Goal: Task Accomplishment & Management: Complete application form

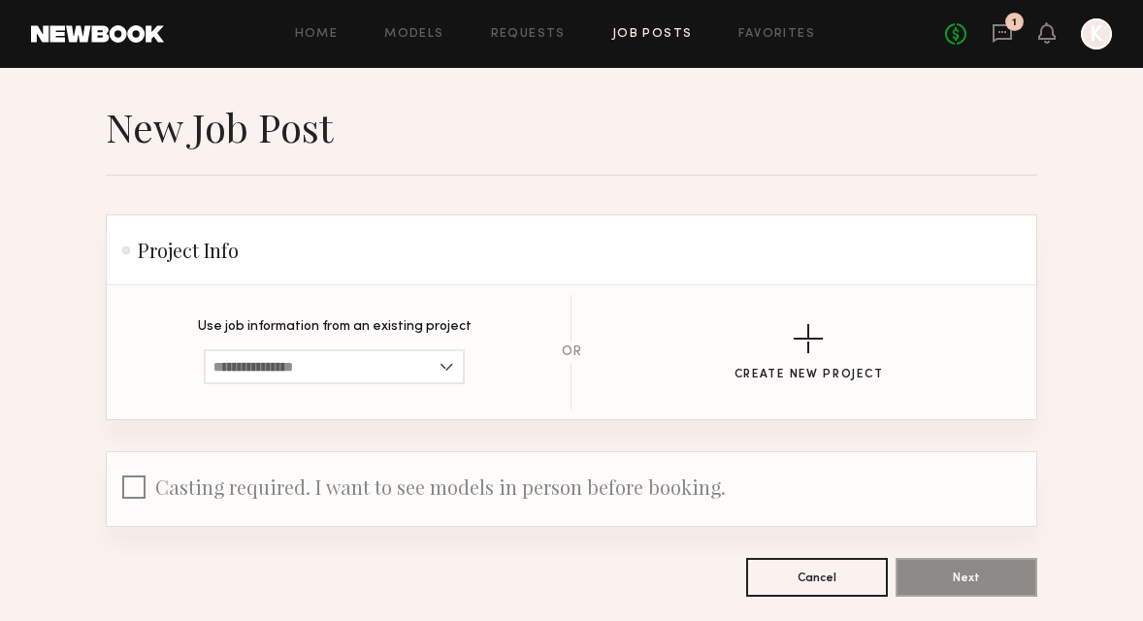
click at [106, 35] on link at bounding box center [97, 33] width 133 height 17
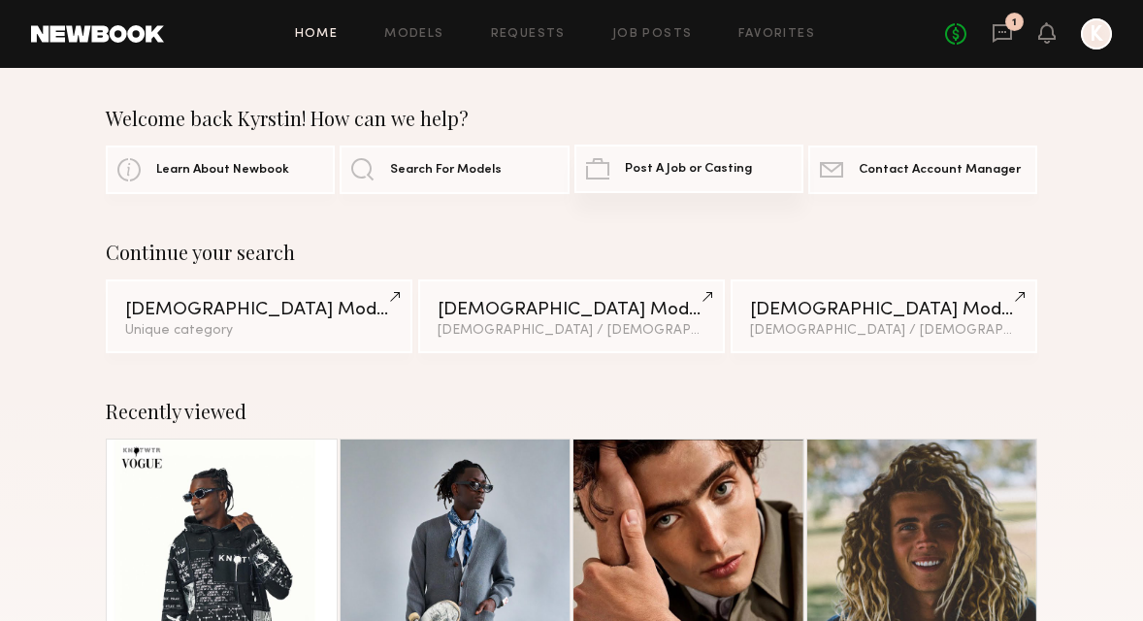
click at [718, 163] on span "Post A Job or Casting" at bounding box center [688, 169] width 127 height 13
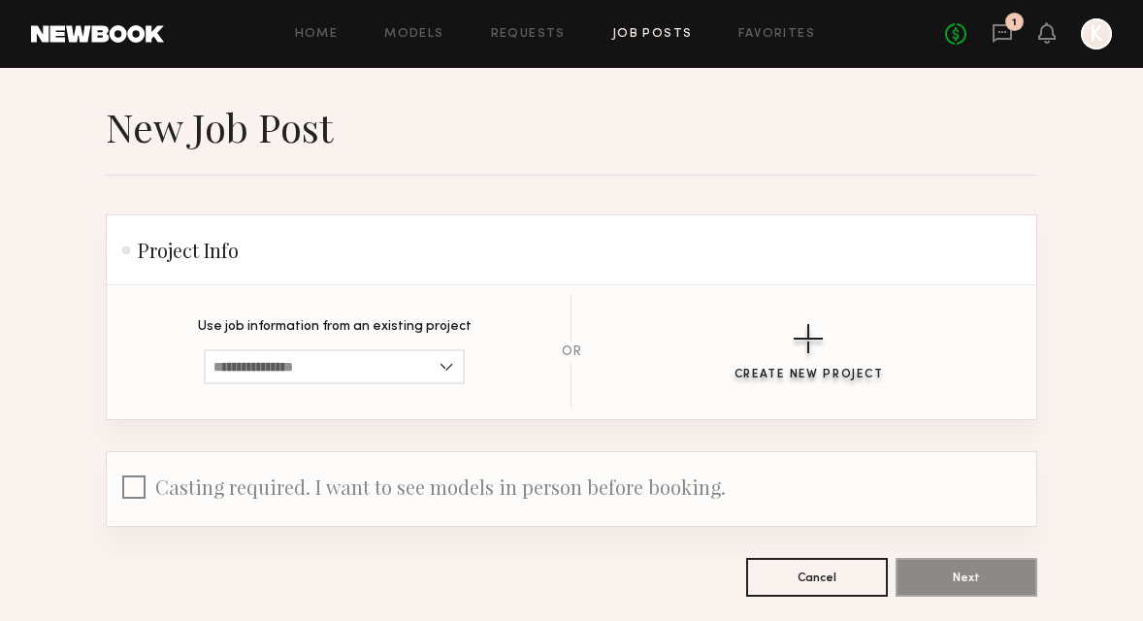
click at [836, 341] on button "Create New Project" at bounding box center [809, 352] width 149 height 57
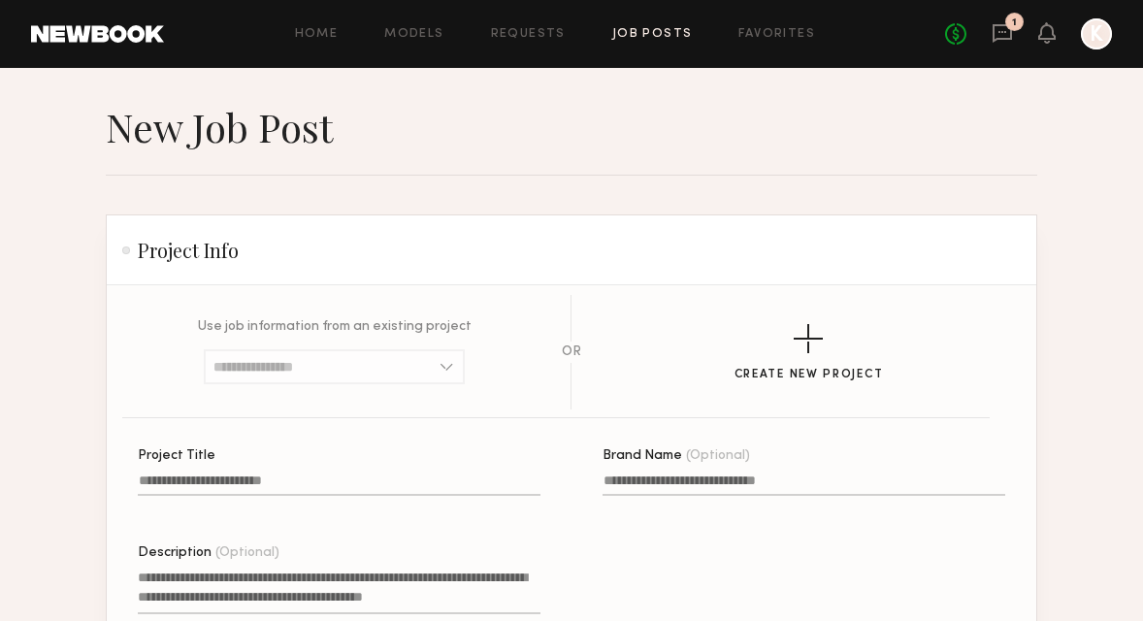
scroll to position [135, 0]
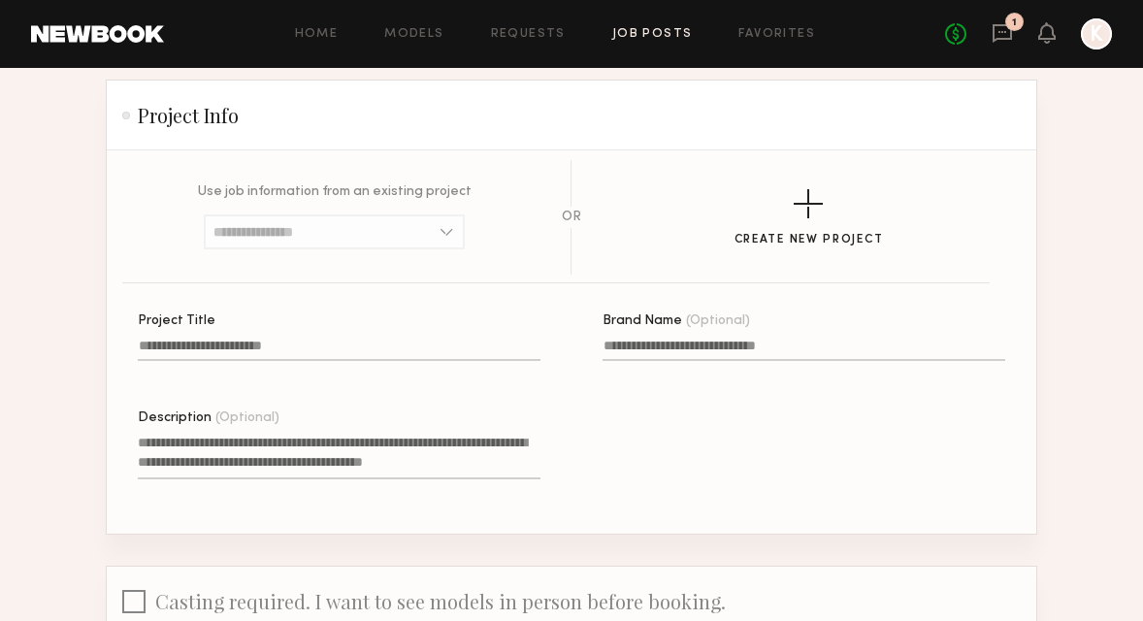
click at [259, 339] on label "Project Title" at bounding box center [339, 347] width 403 height 66
click at [259, 339] on input "Project Title" at bounding box center [339, 350] width 403 height 22
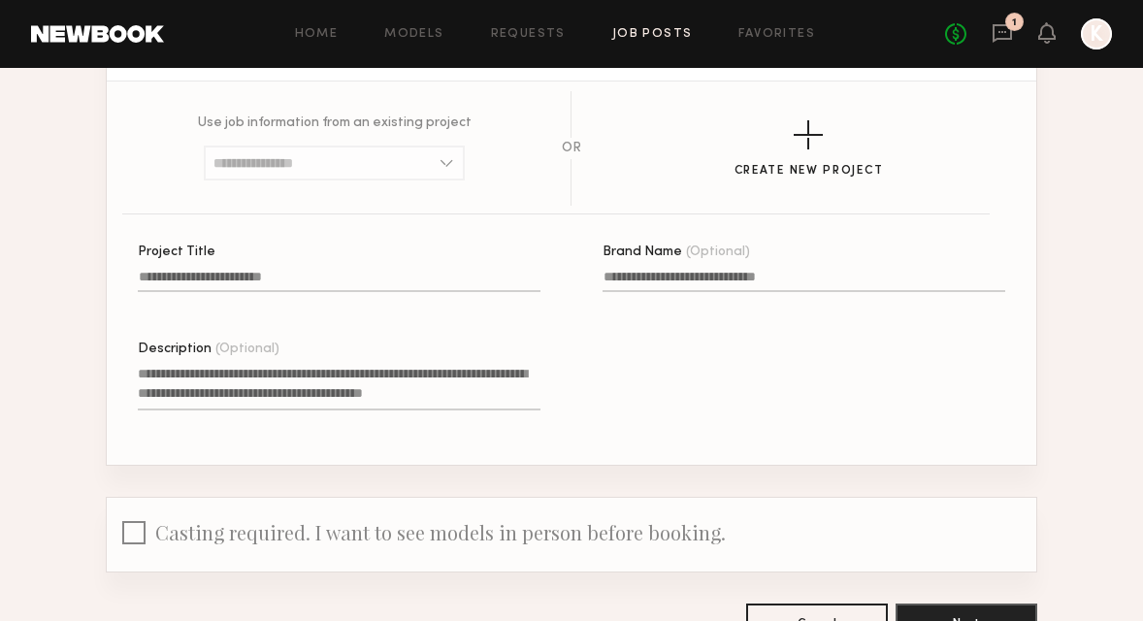
scroll to position [215, 0]
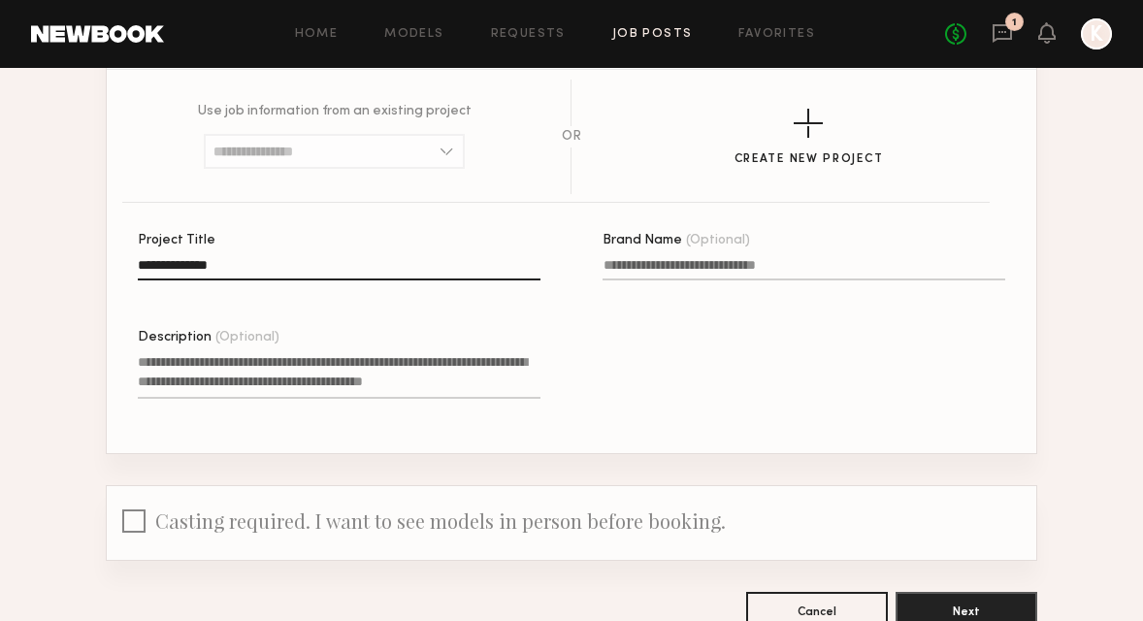
type input "**********"
click at [767, 260] on input "Brand Name (Optional)" at bounding box center [804, 269] width 403 height 22
click at [324, 387] on textarea "Description (Optional)" at bounding box center [339, 375] width 403 height 47
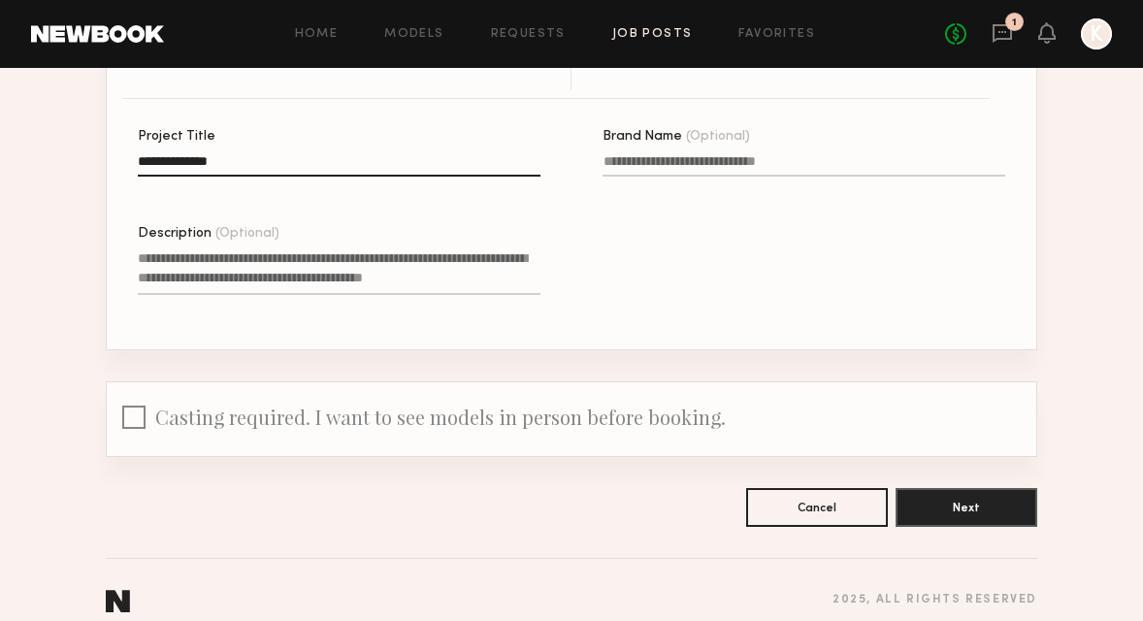
scroll to position [321, 0]
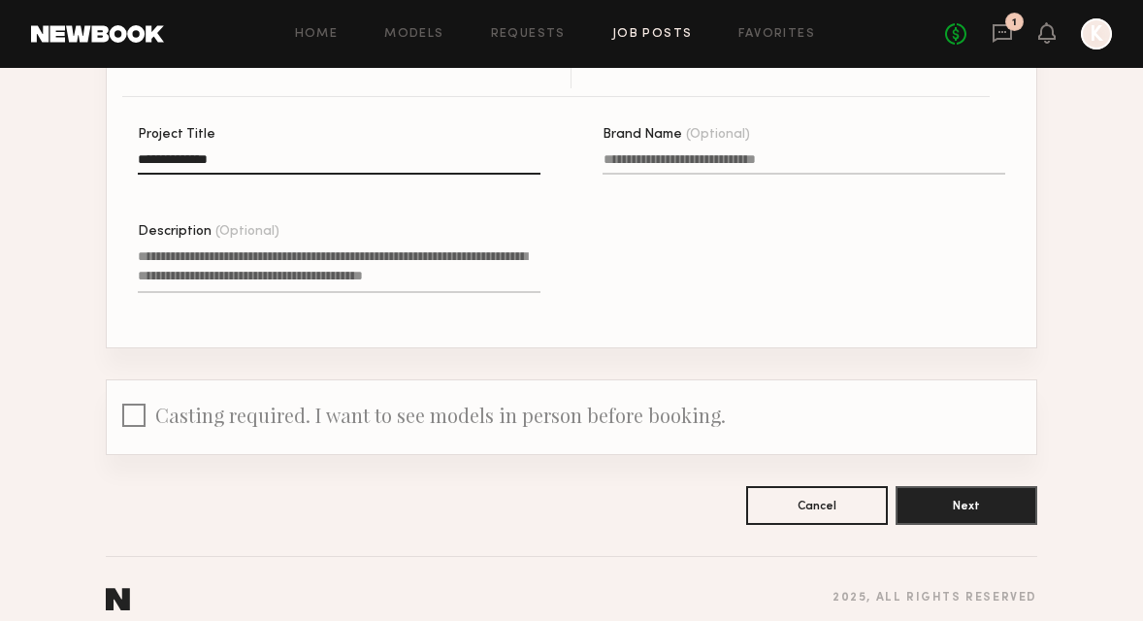
click at [134, 418] on div at bounding box center [133, 419] width 23 height 30
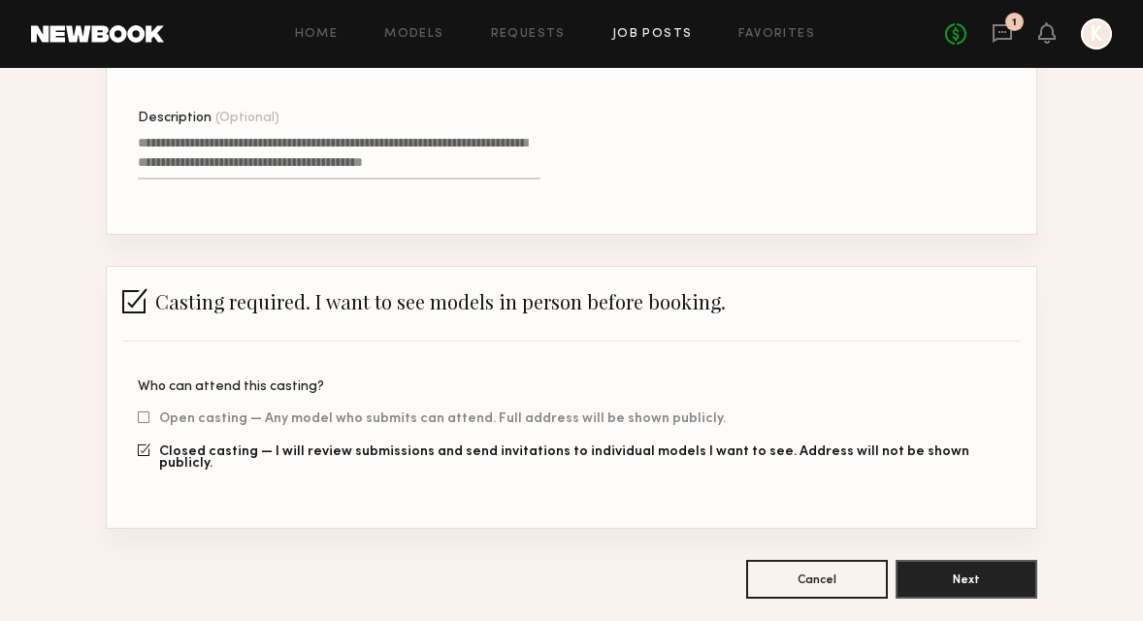
scroll to position [437, 0]
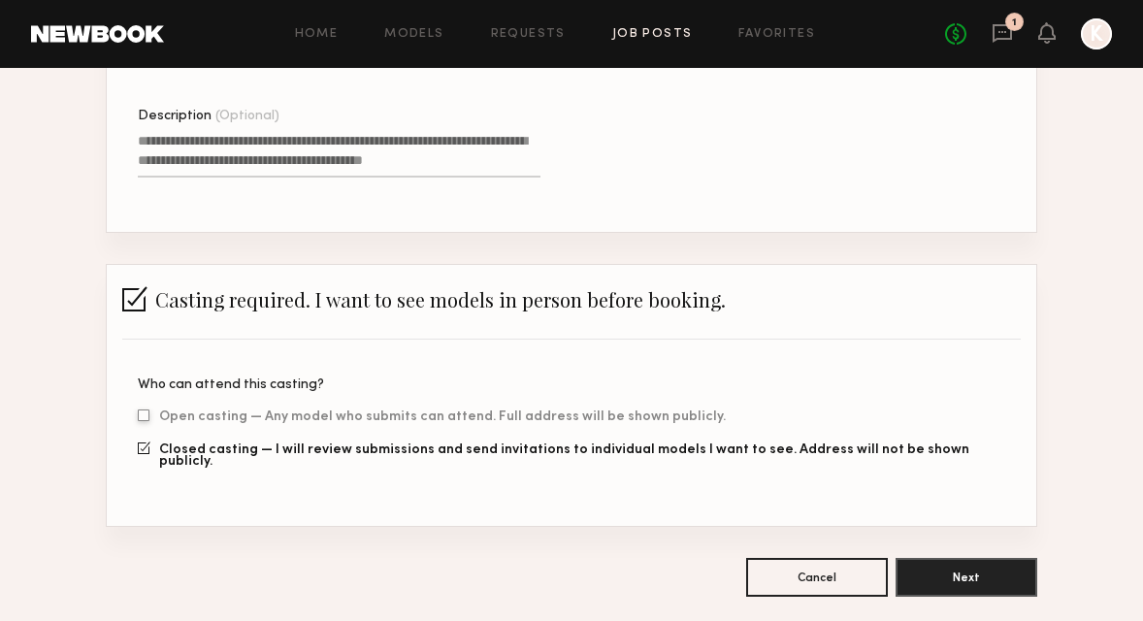
click at [145, 414] on div at bounding box center [144, 415] width 12 height 13
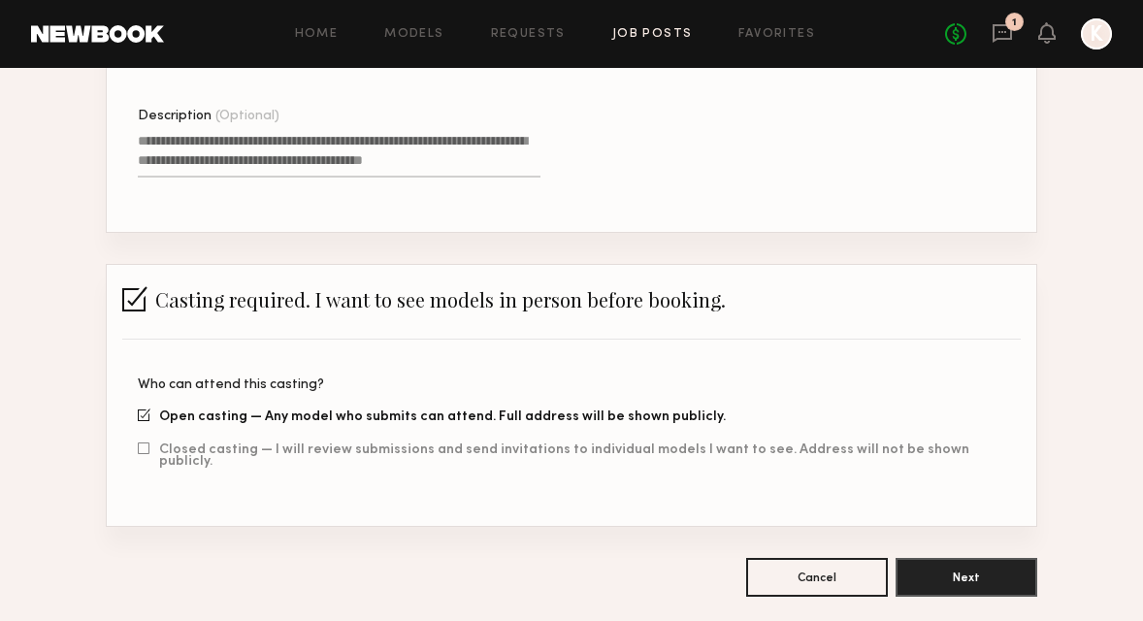
click at [145, 290] on div at bounding box center [134, 298] width 25 height 25
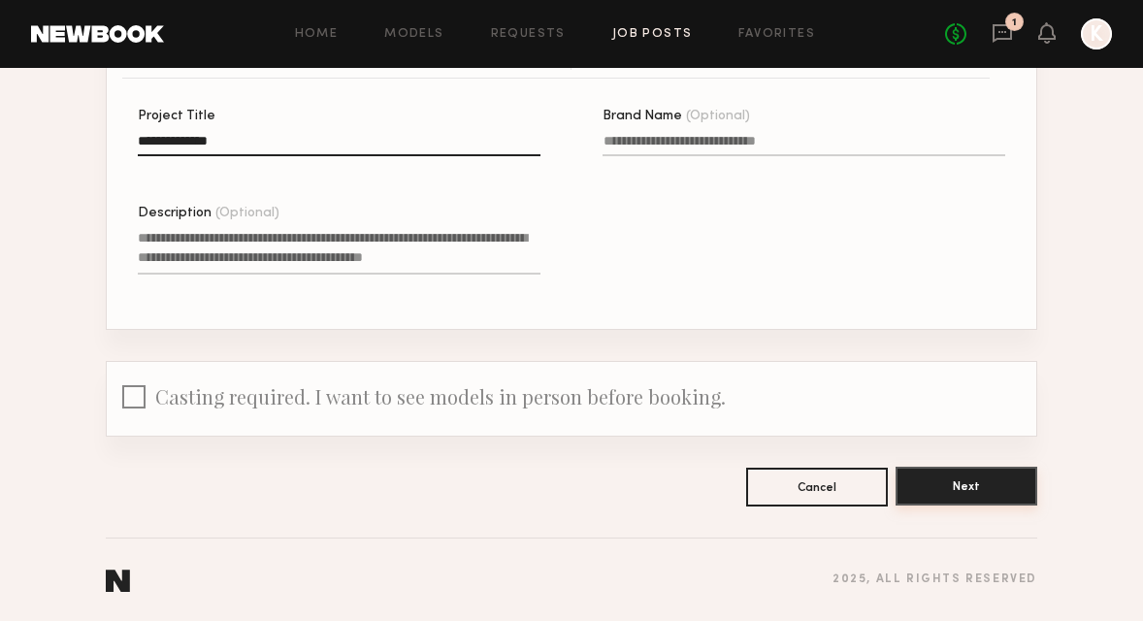
click at [949, 492] on button "Next" at bounding box center [967, 486] width 142 height 39
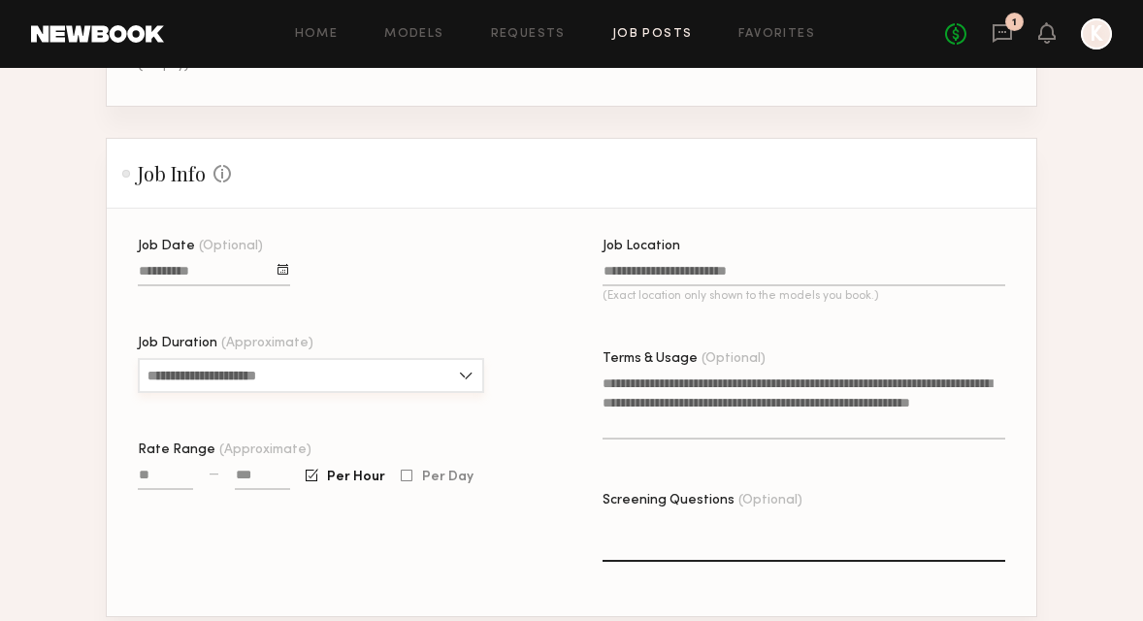
scroll to position [374, 0]
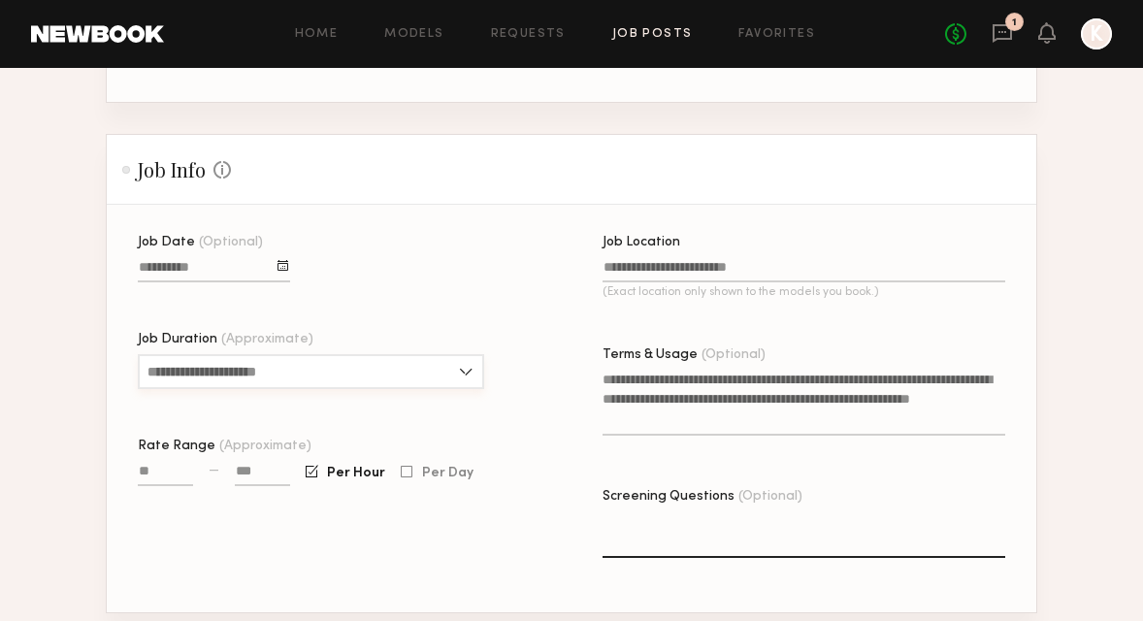
click at [355, 361] on input "Job Duration (Approximate)" at bounding box center [311, 371] width 346 height 35
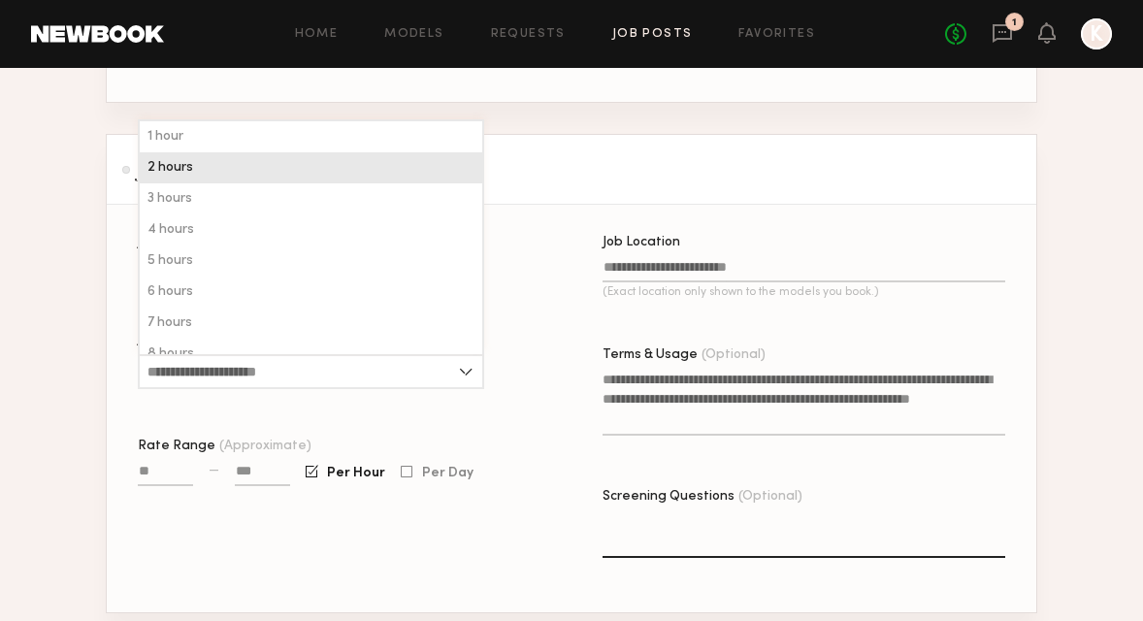
click at [190, 162] on span "2 hours" at bounding box center [170, 168] width 46 height 14
type input "*******"
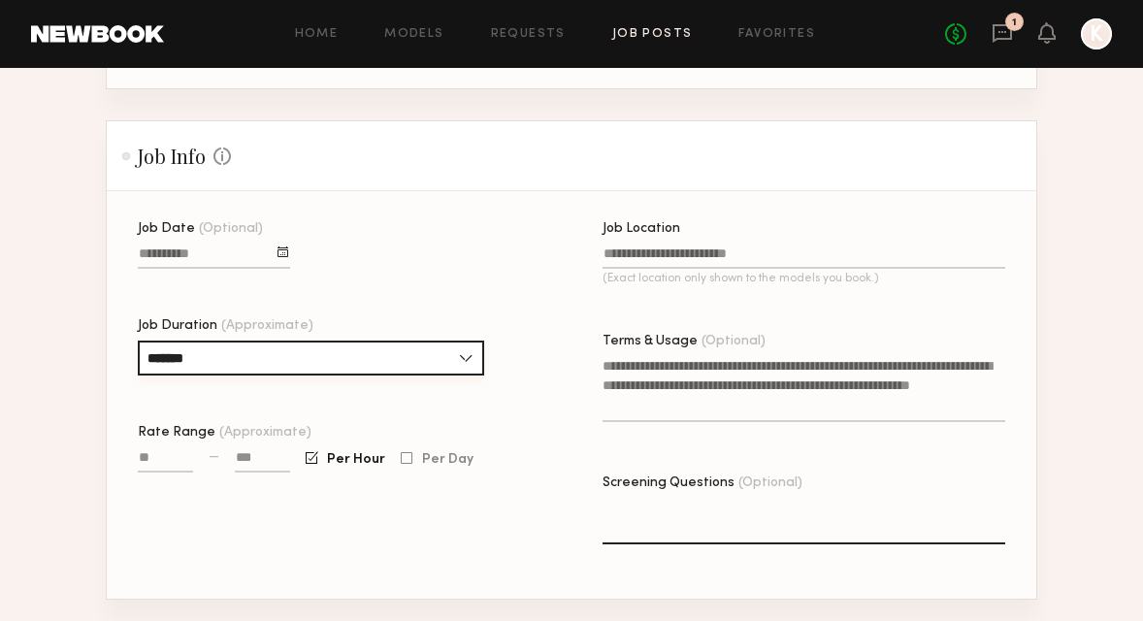
scroll to position [441, 0]
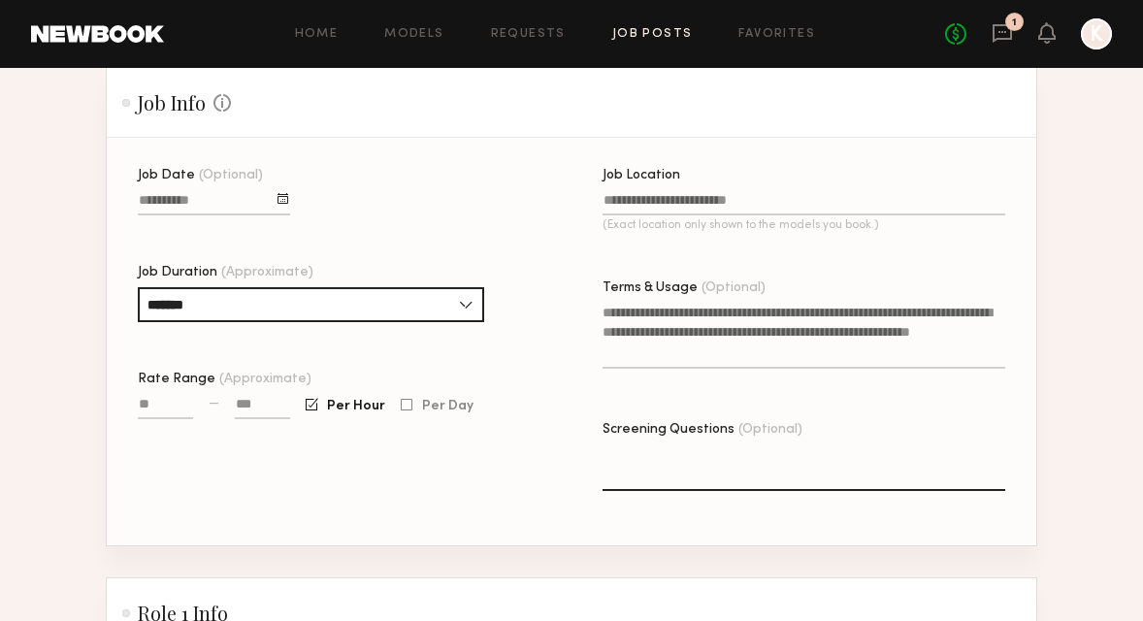
click at [150, 404] on input "Rate Range (Approximate)" at bounding box center [165, 408] width 55 height 22
type input "****"
click at [289, 474] on div "Job Date (Optional) Job Duration (Approximate) ******* 1 hour 2 hours 3 hours 4…" at bounding box center [339, 357] width 403 height 376
click at [360, 467] on div "Job Date (Optional) Job Duration (Approximate) ******* 1 hour 2 hours 3 hours 4…" at bounding box center [339, 357] width 403 height 376
click at [658, 208] on input "Job Location (Exact location only shown to the models you book.)" at bounding box center [804, 204] width 403 height 22
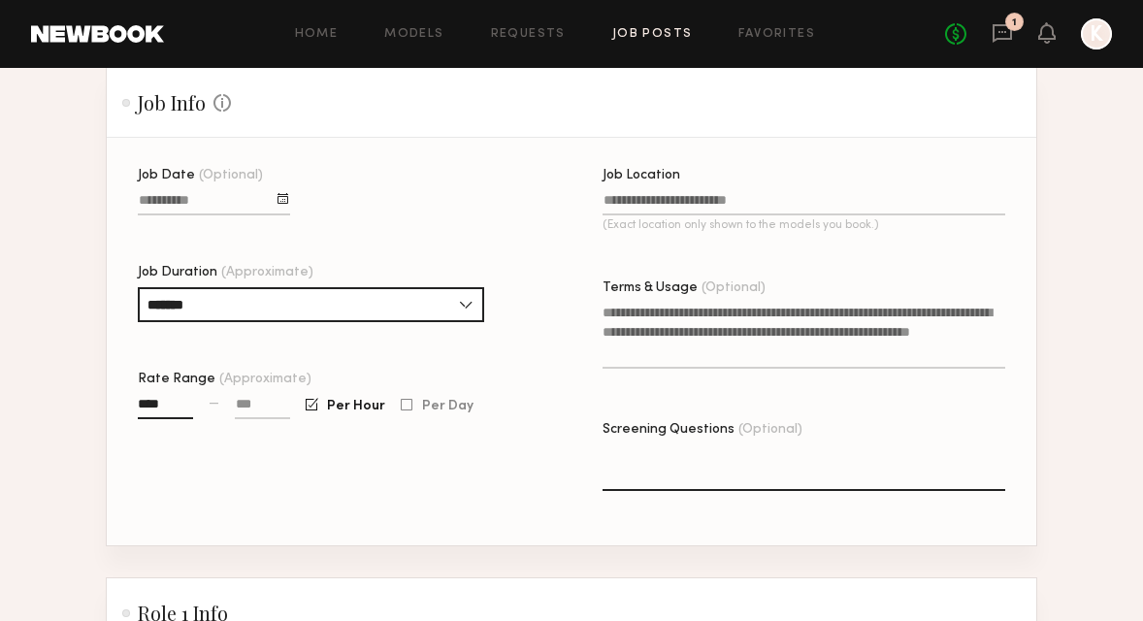
click at [654, 324] on textarea "Terms & Usage (Optional)" at bounding box center [804, 336] width 403 height 66
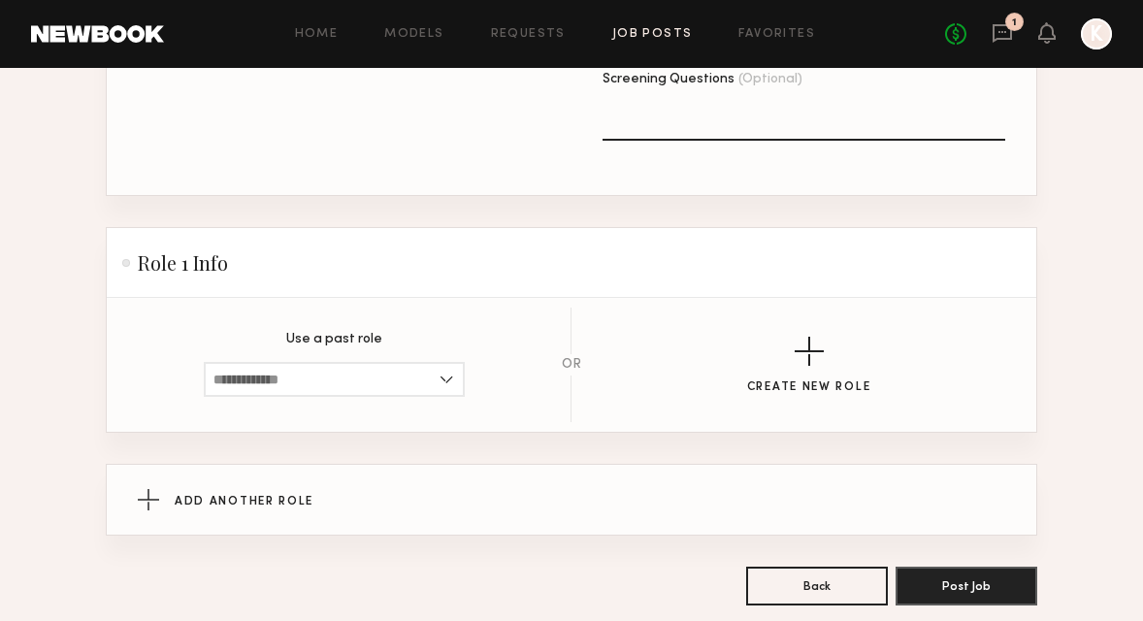
scroll to position [885, 0]
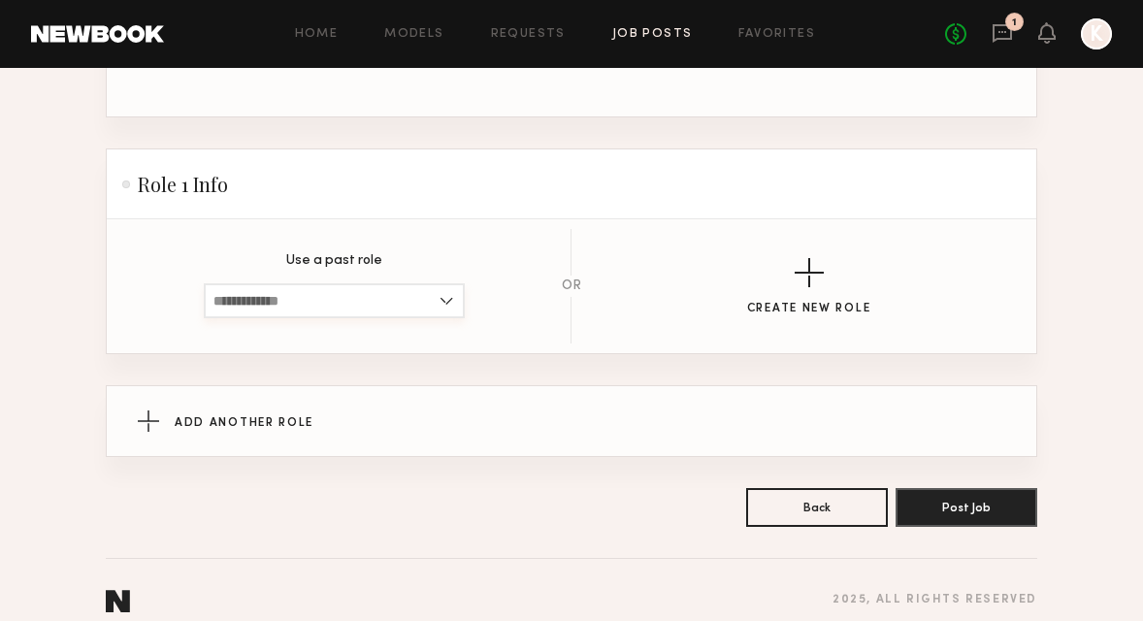
click at [428, 297] on input at bounding box center [334, 300] width 261 height 35
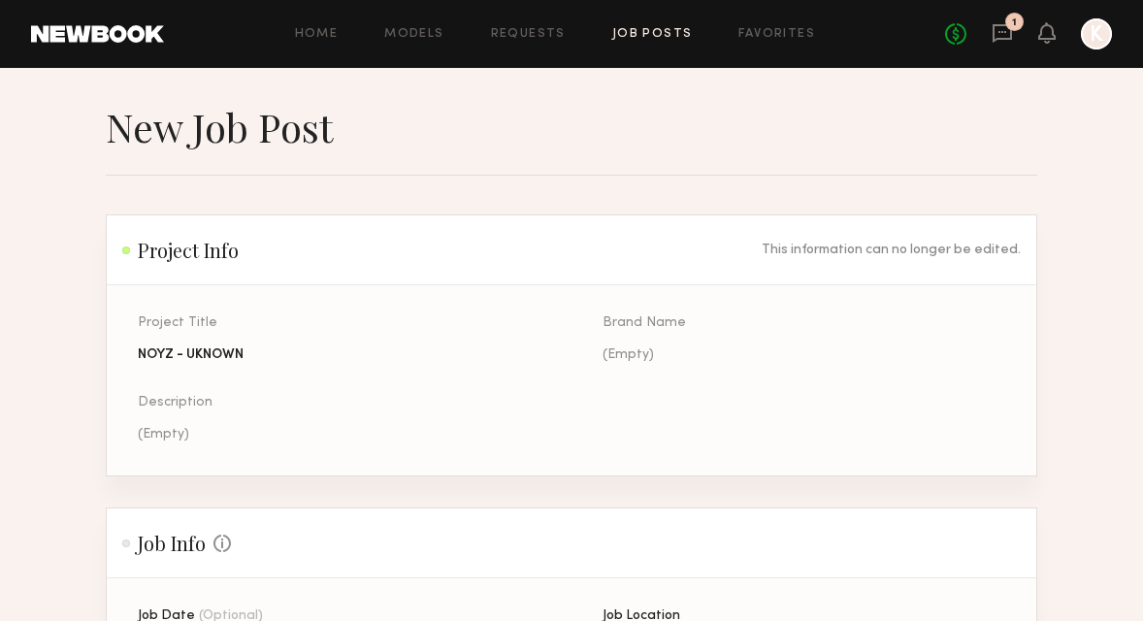
scroll to position [0, 0]
click at [309, 38] on link "Home" at bounding box center [317, 34] width 44 height 13
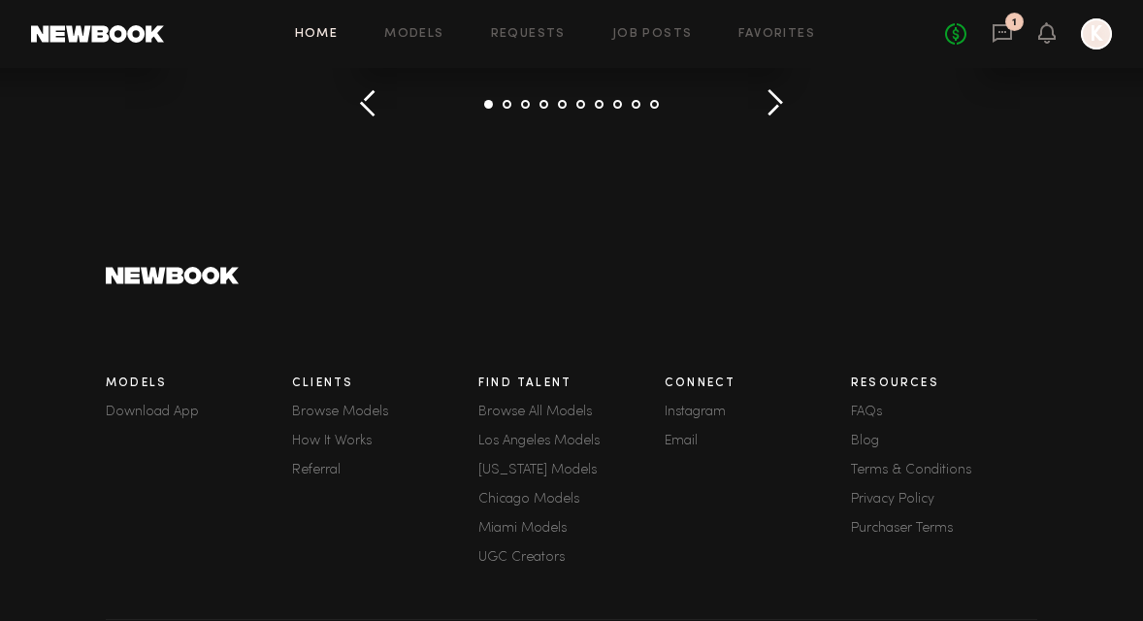
scroll to position [2792, 0]
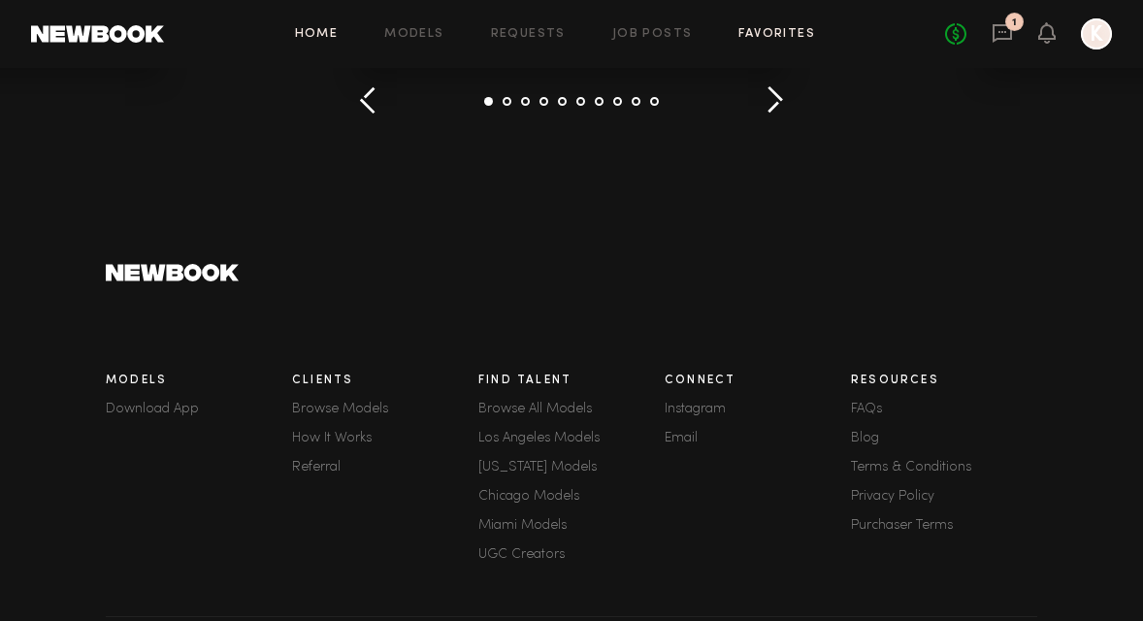
click at [781, 32] on link "Favorites" at bounding box center [776, 34] width 77 height 13
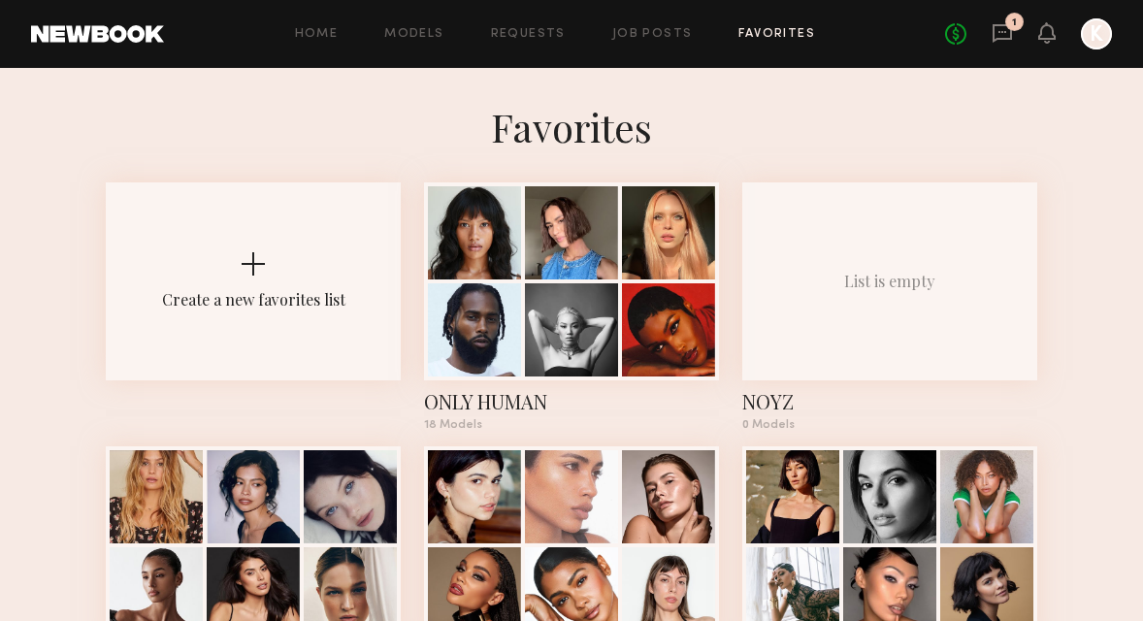
click at [80, 27] on link at bounding box center [97, 33] width 133 height 17
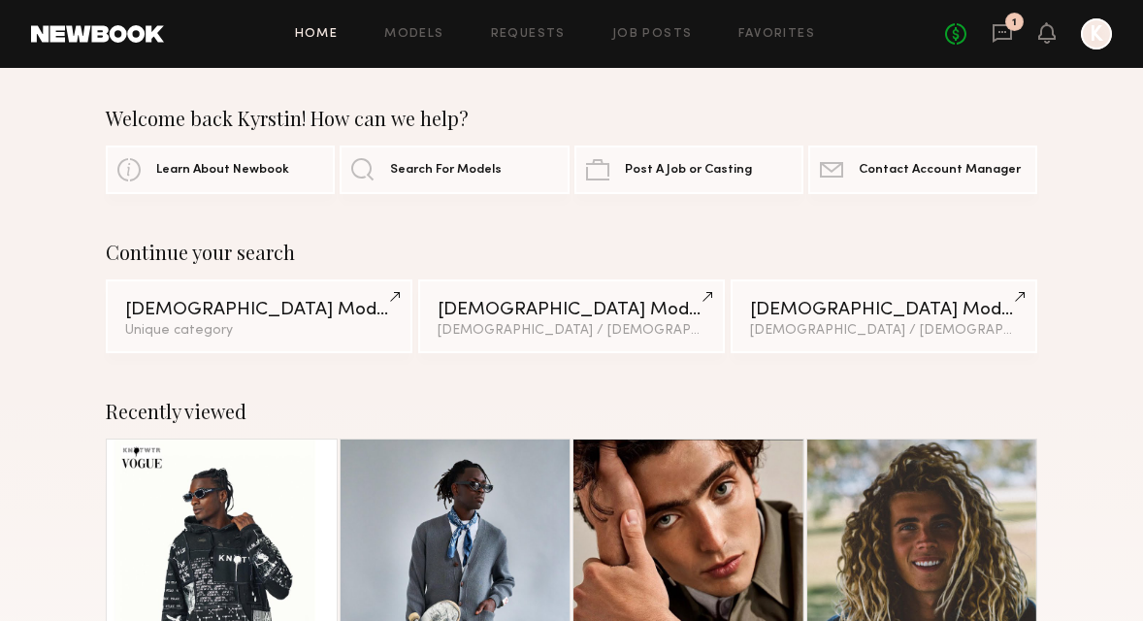
click at [1090, 43] on div at bounding box center [1096, 33] width 31 height 31
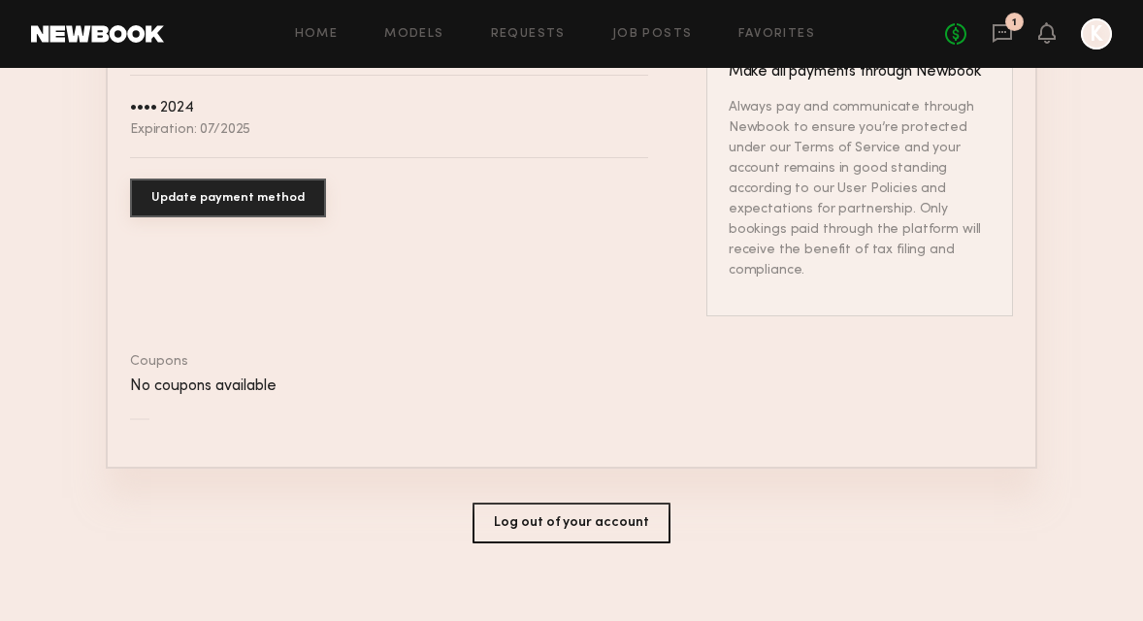
scroll to position [1196, 0]
click at [778, 39] on link "Favorites" at bounding box center [776, 34] width 77 height 13
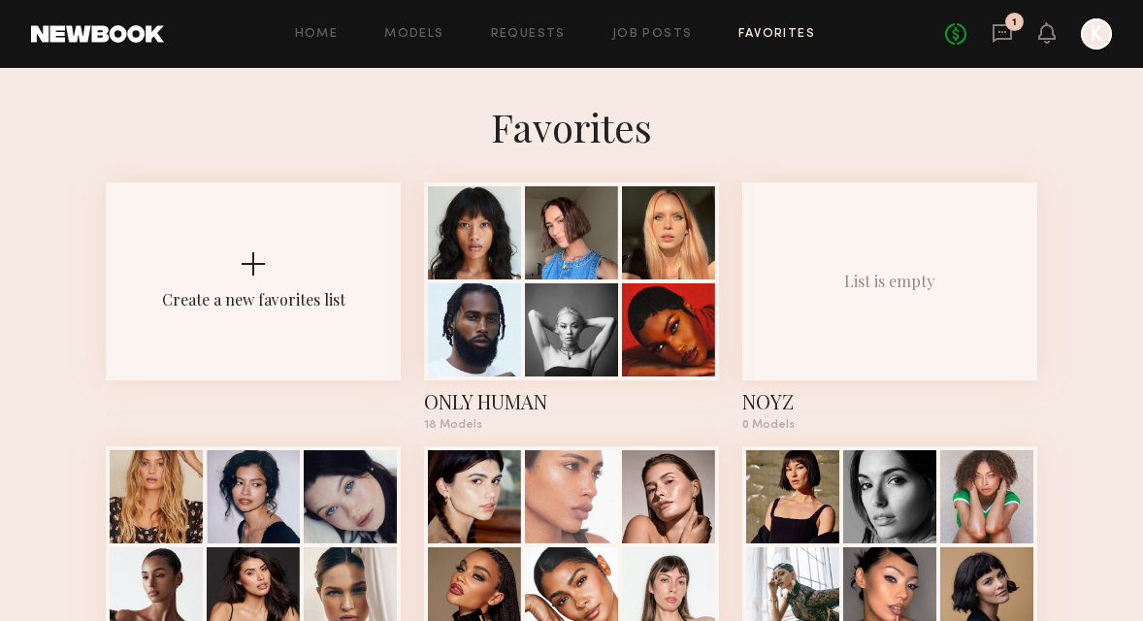
click at [655, 23] on div "Home Models Requests Job Posts Favorites Sign Out No fees up to $5,000 1 K" at bounding box center [638, 33] width 948 height 31
click at [655, 30] on link "Job Posts" at bounding box center [652, 34] width 81 height 13
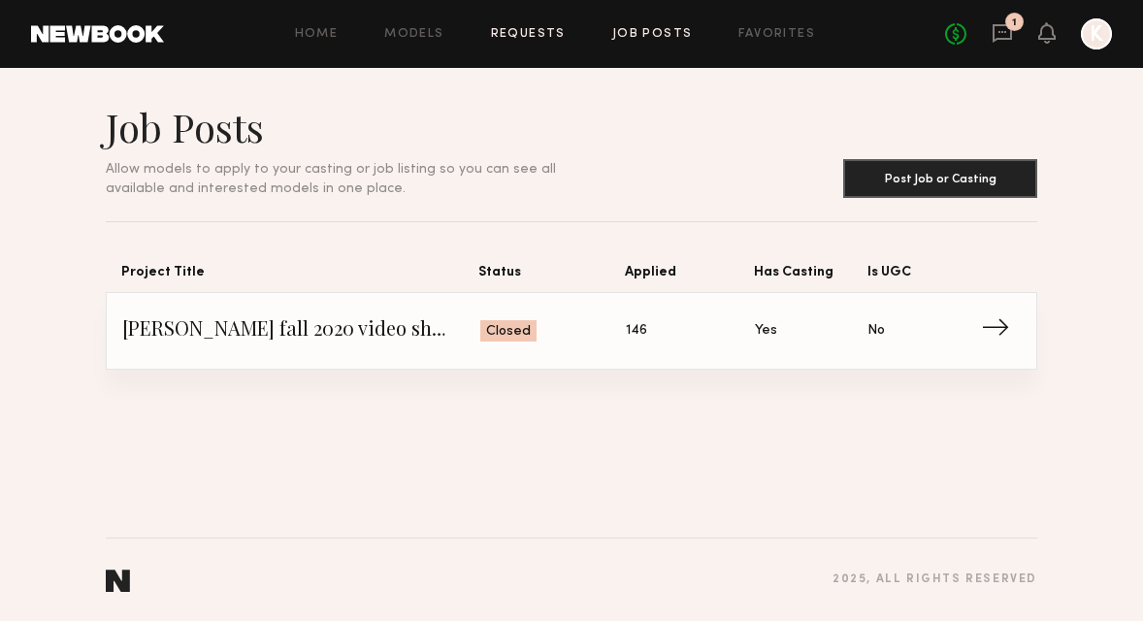
click at [522, 33] on link "Requests" at bounding box center [528, 34] width 75 height 13
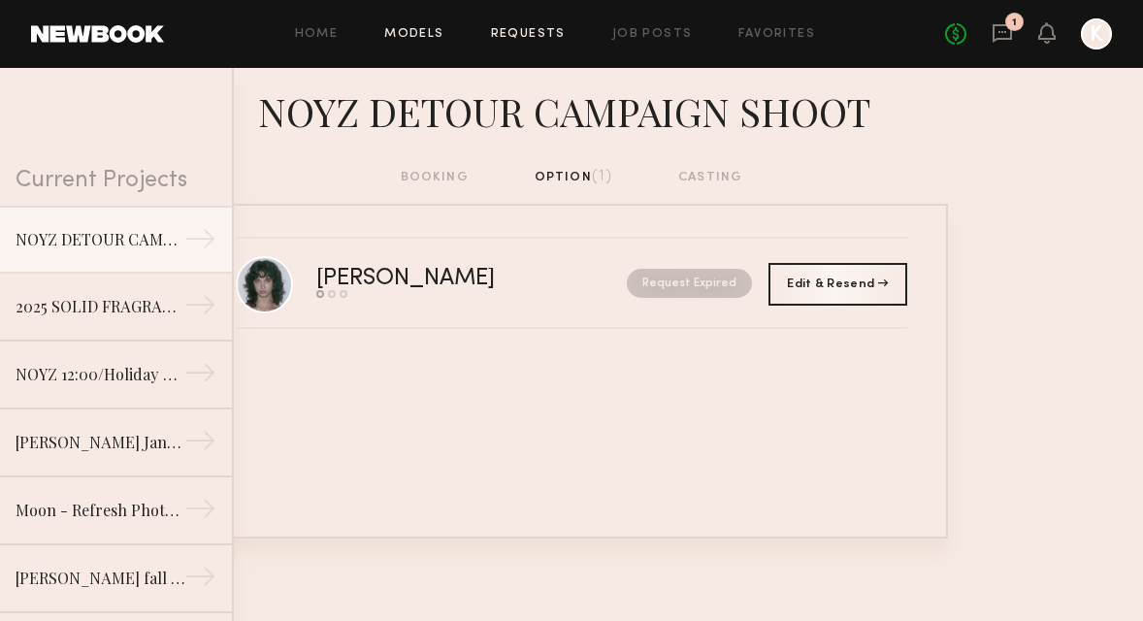
click at [427, 28] on link "Models" at bounding box center [413, 34] width 59 height 13
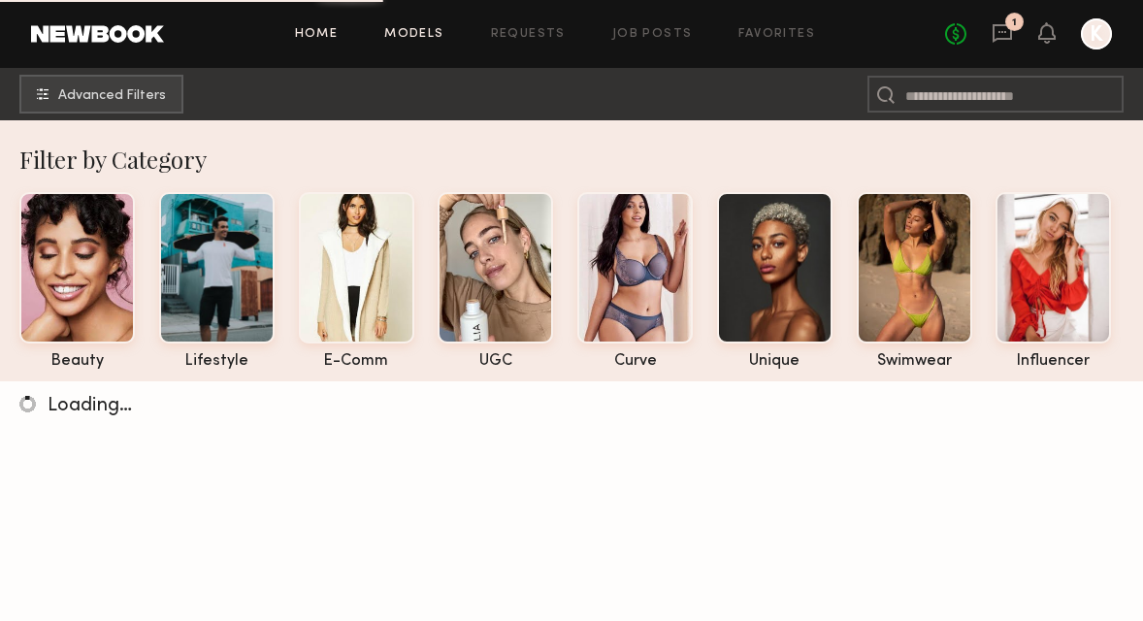
click at [338, 35] on link "Home" at bounding box center [317, 34] width 44 height 13
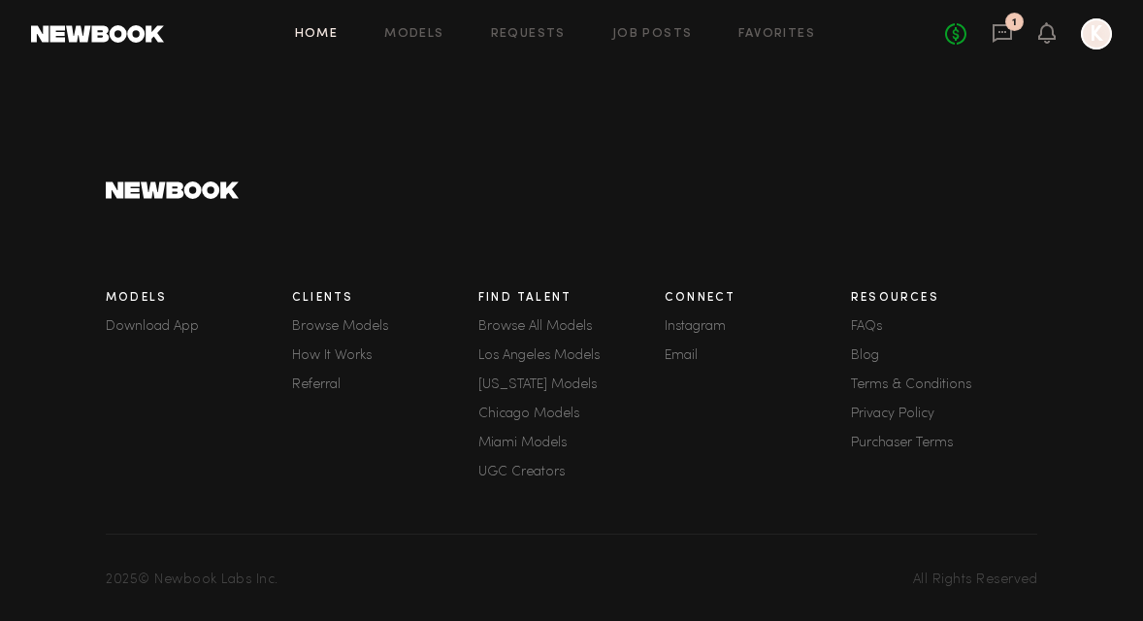
scroll to position [2871, 0]
click at [318, 352] on link "How It Works" at bounding box center [385, 359] width 186 height 14
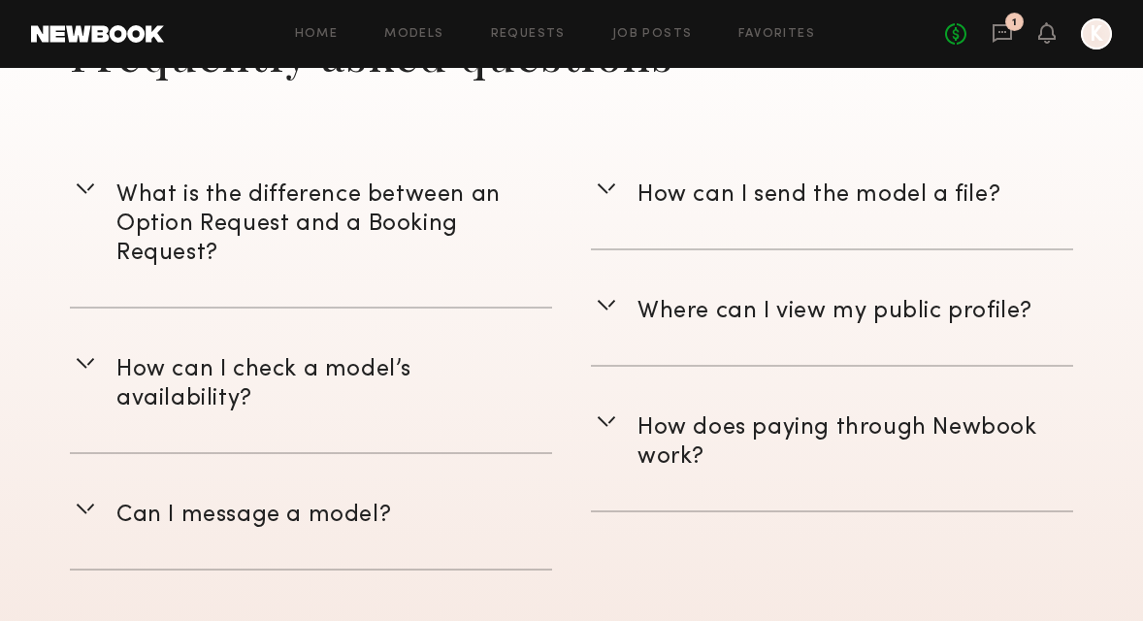
scroll to position [4515, 0]
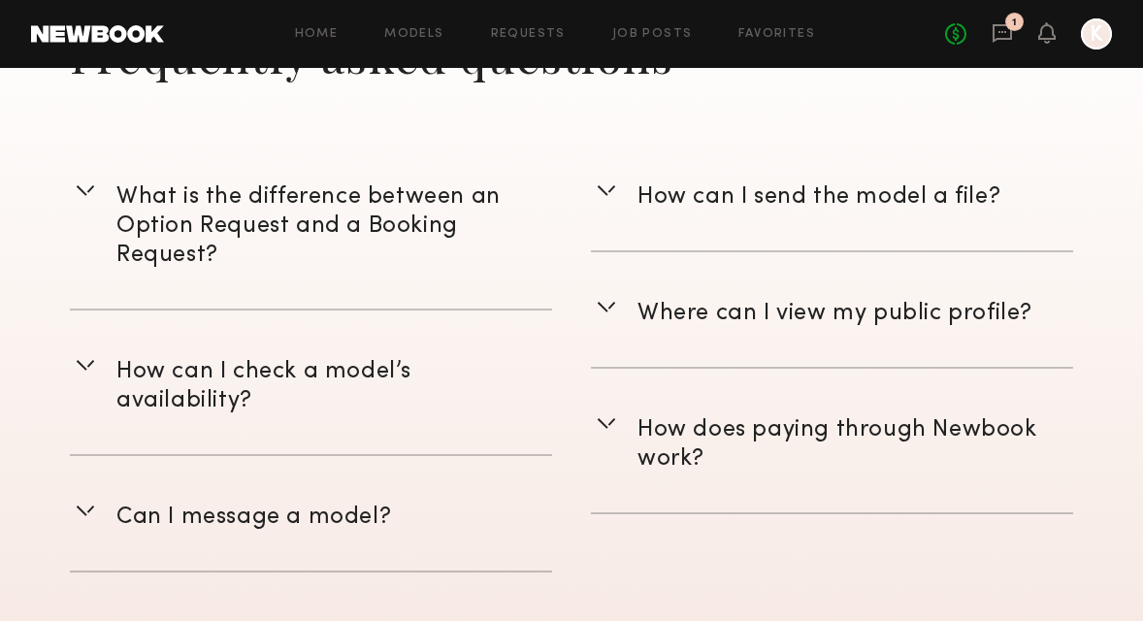
click at [94, 189] on common-icon at bounding box center [85, 190] width 31 height 31
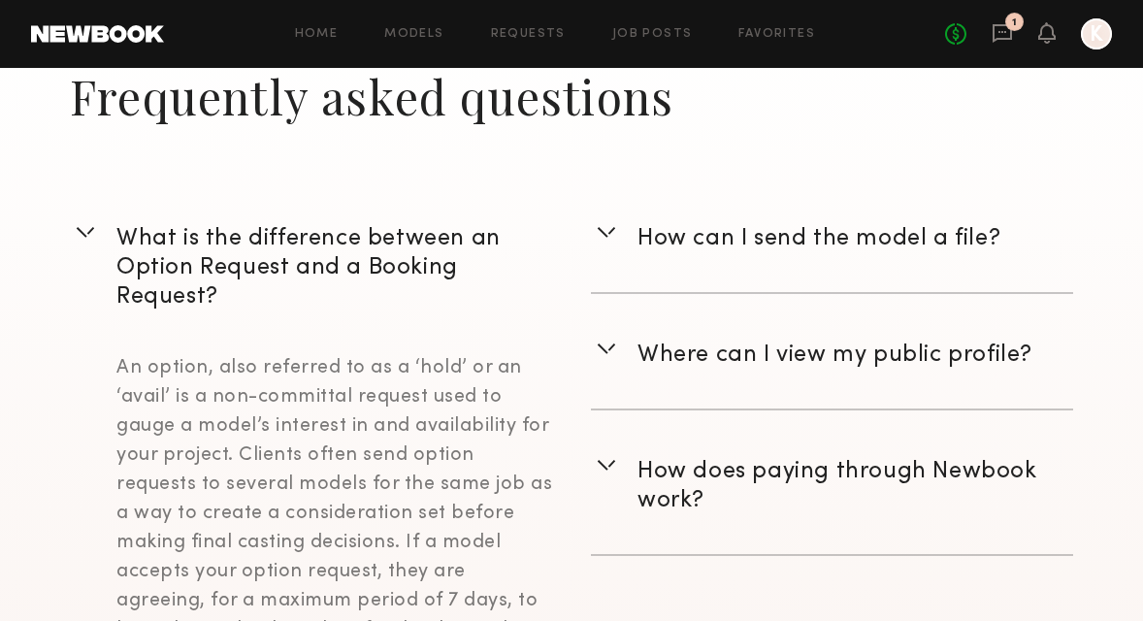
scroll to position [4470, 0]
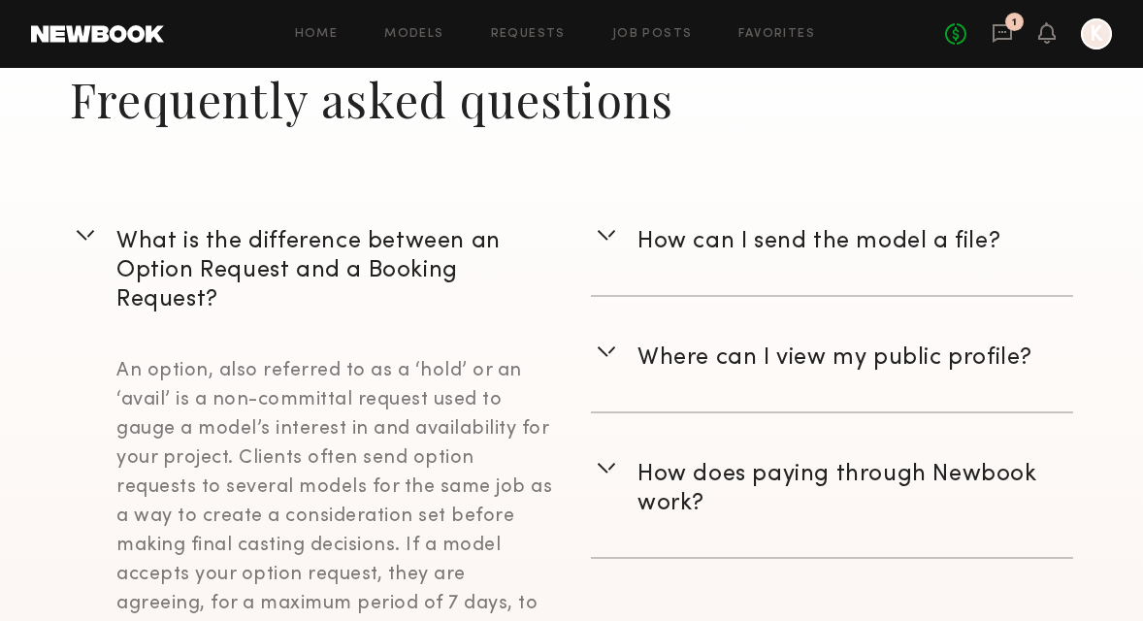
click at [615, 463] on common-icon at bounding box center [606, 467] width 31 height 31
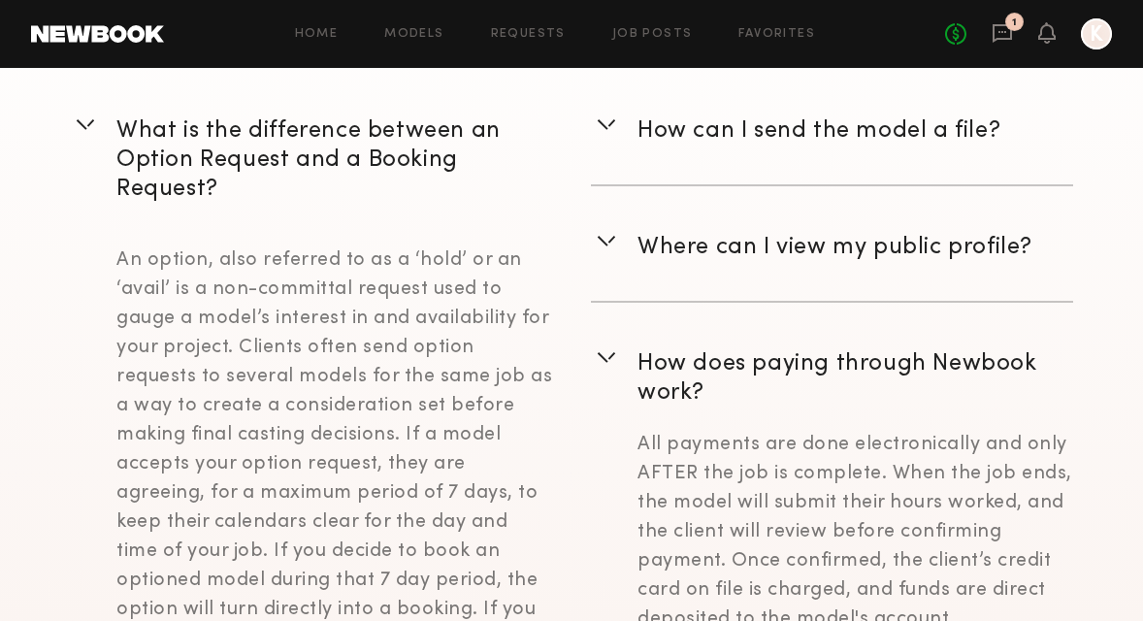
scroll to position [4371, 0]
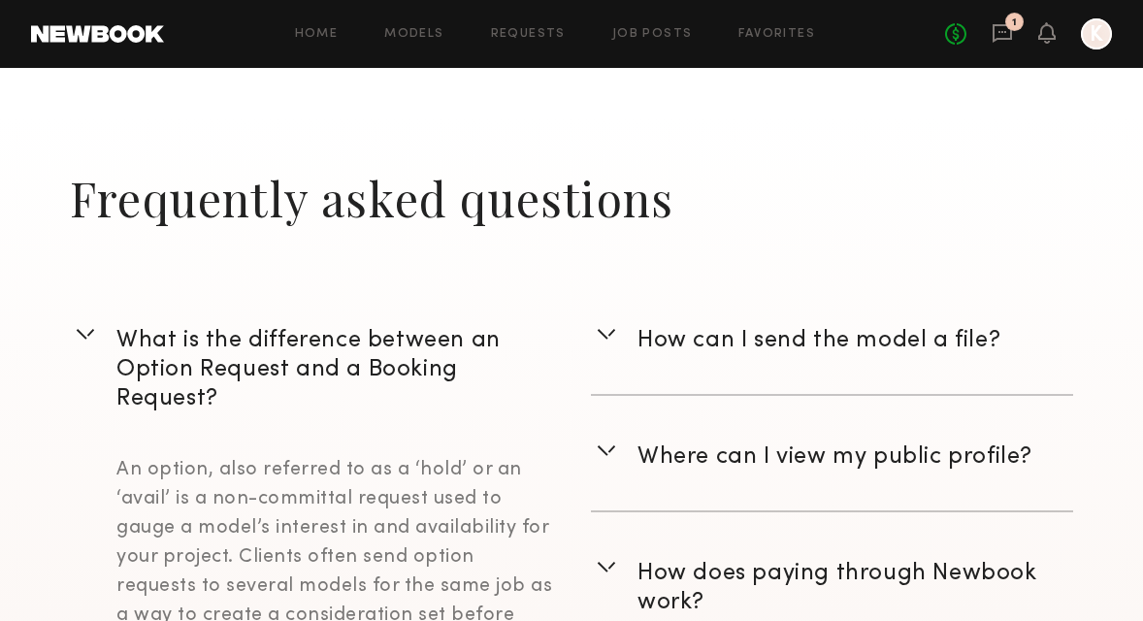
click at [595, 436] on common-icon at bounding box center [606, 450] width 31 height 31
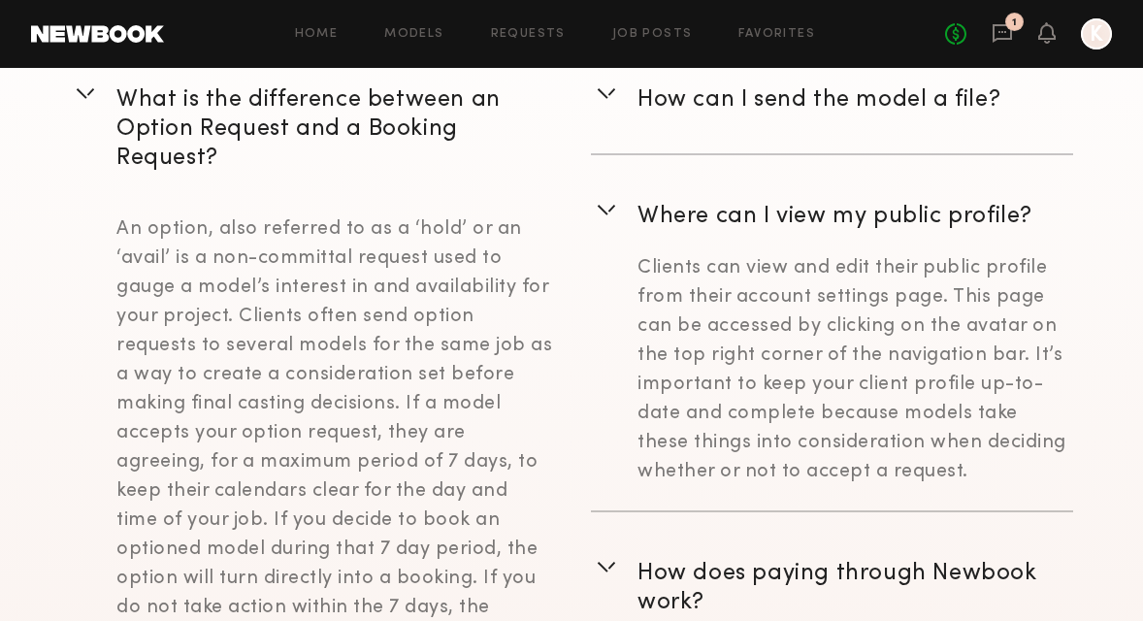
scroll to position [4392, 0]
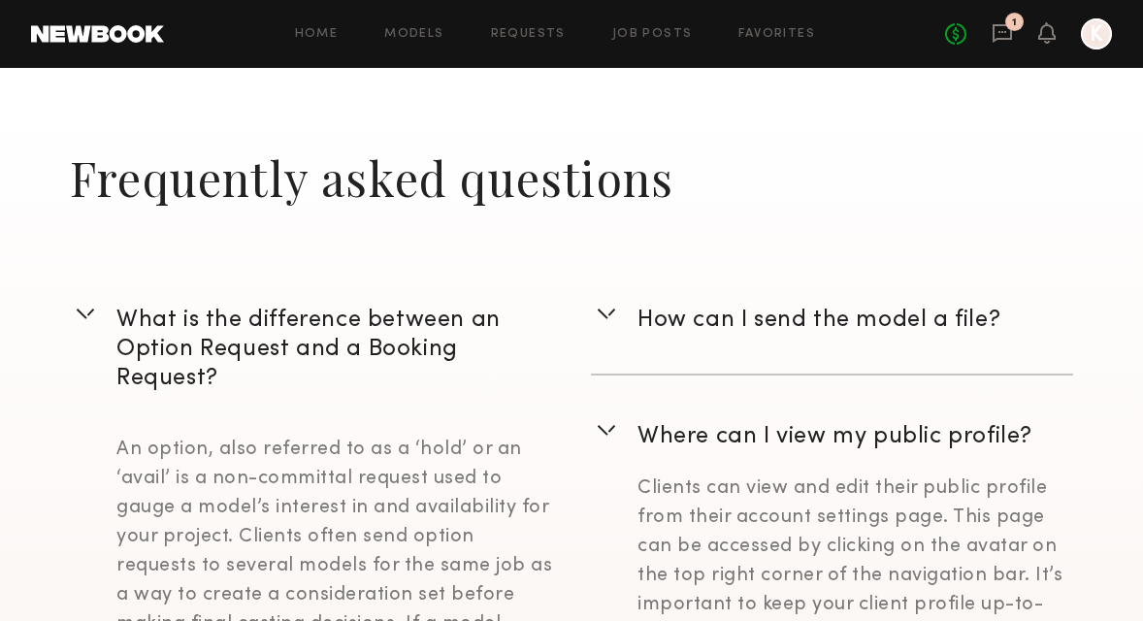
click at [611, 314] on common-icon at bounding box center [606, 313] width 31 height 31
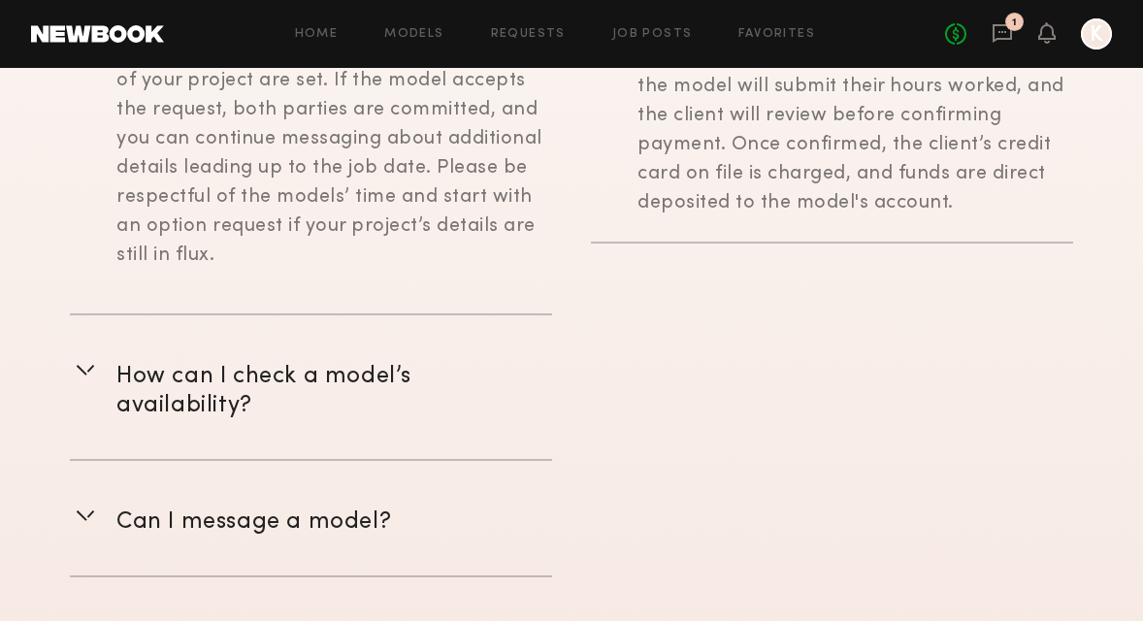
scroll to position [5733, 0]
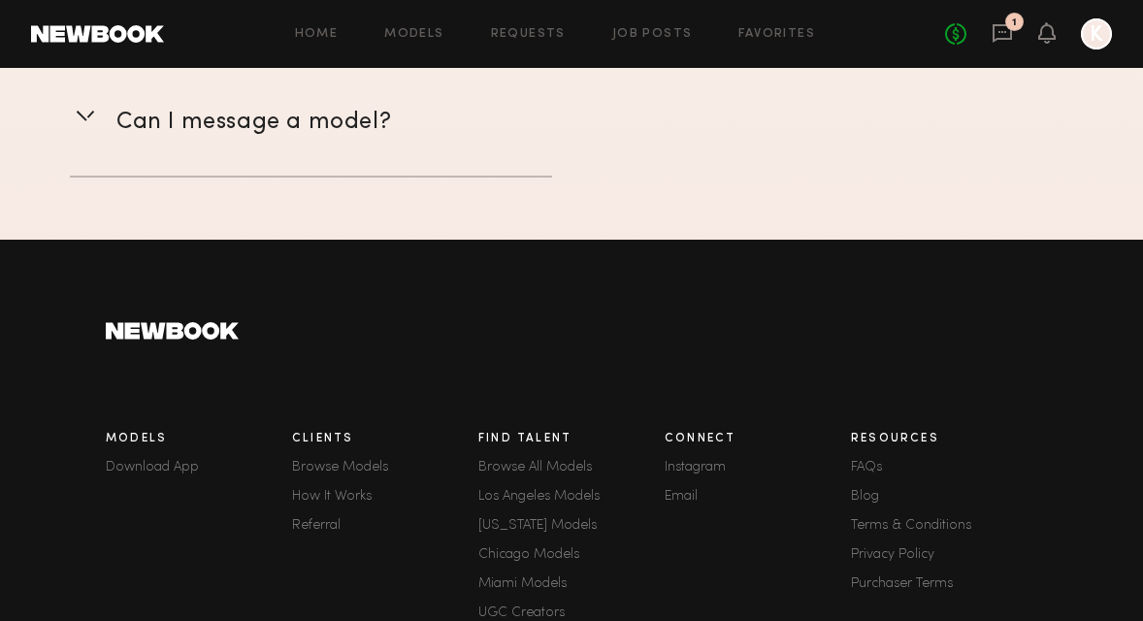
click at [356, 490] on link "How It Works" at bounding box center [385, 497] width 186 height 14
click at [338, 490] on link "How It Works" at bounding box center [385, 497] width 186 height 14
click at [874, 461] on link "FAQs" at bounding box center [944, 468] width 186 height 14
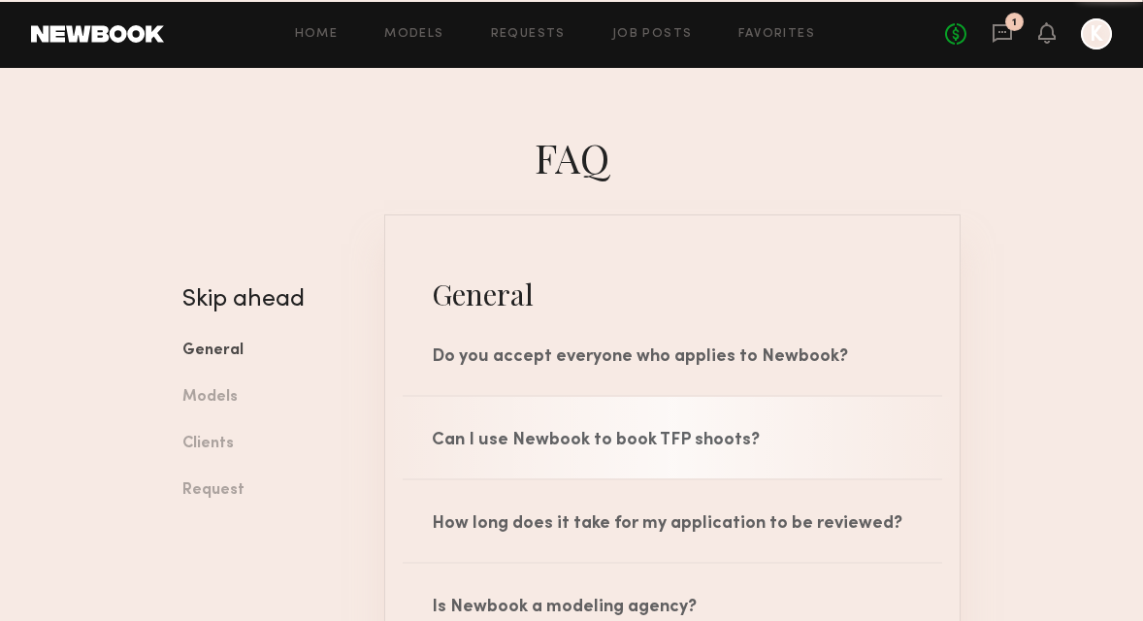
click at [874, 438] on div "Can I use Newbook to book TFP shoots?" at bounding box center [672, 438] width 574 height 82
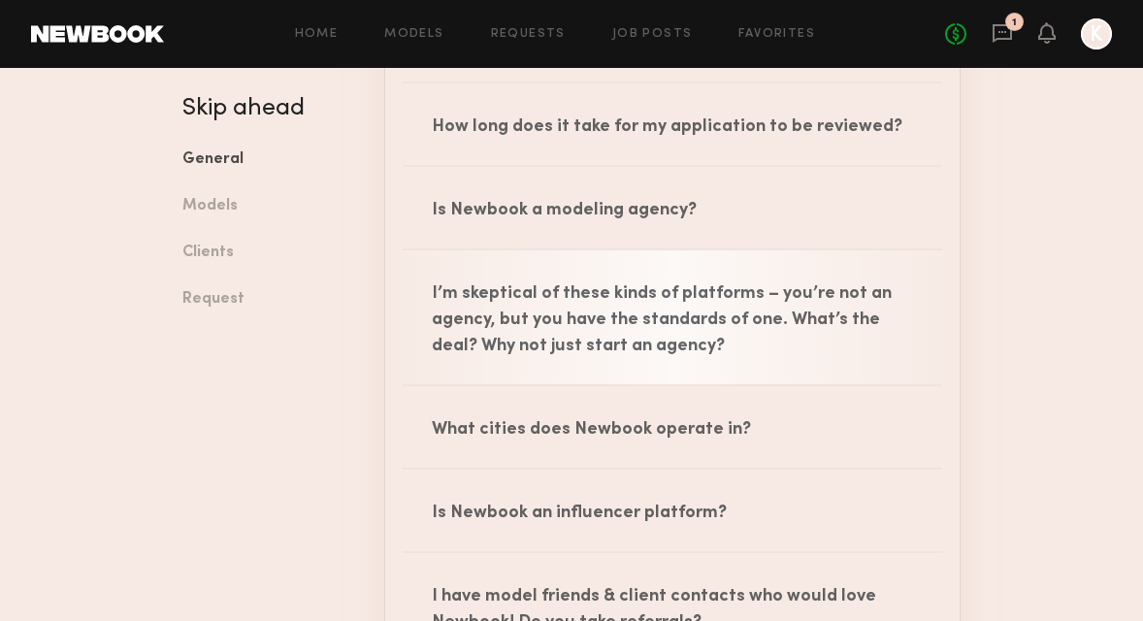
scroll to position [490, 0]
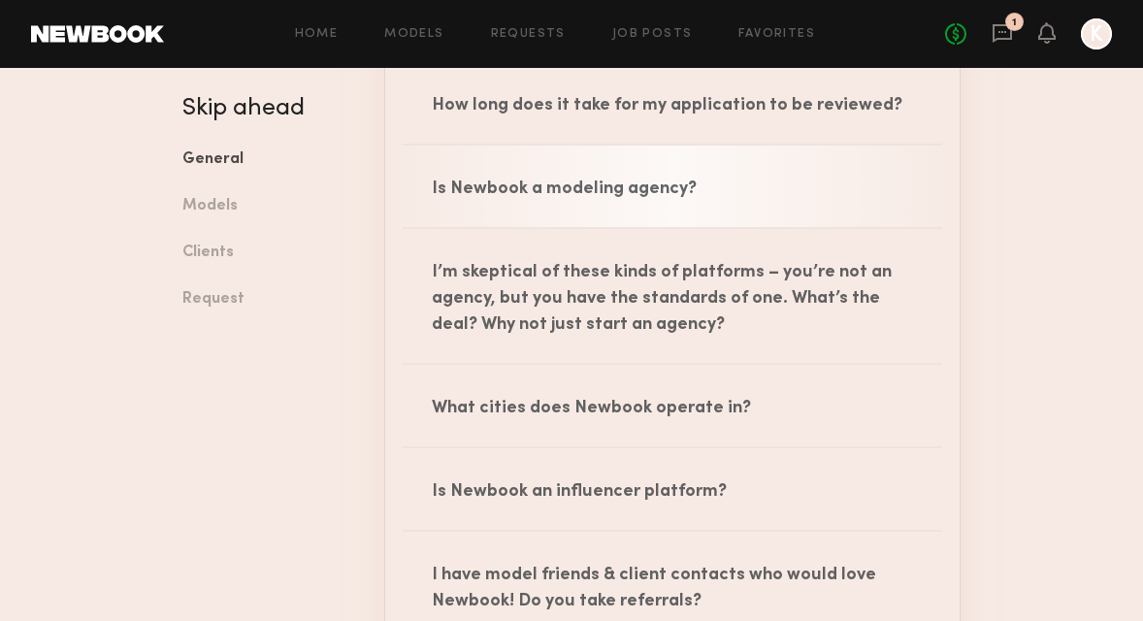
click at [578, 183] on div "Is Newbook a modeling agency?" at bounding box center [672, 187] width 574 height 82
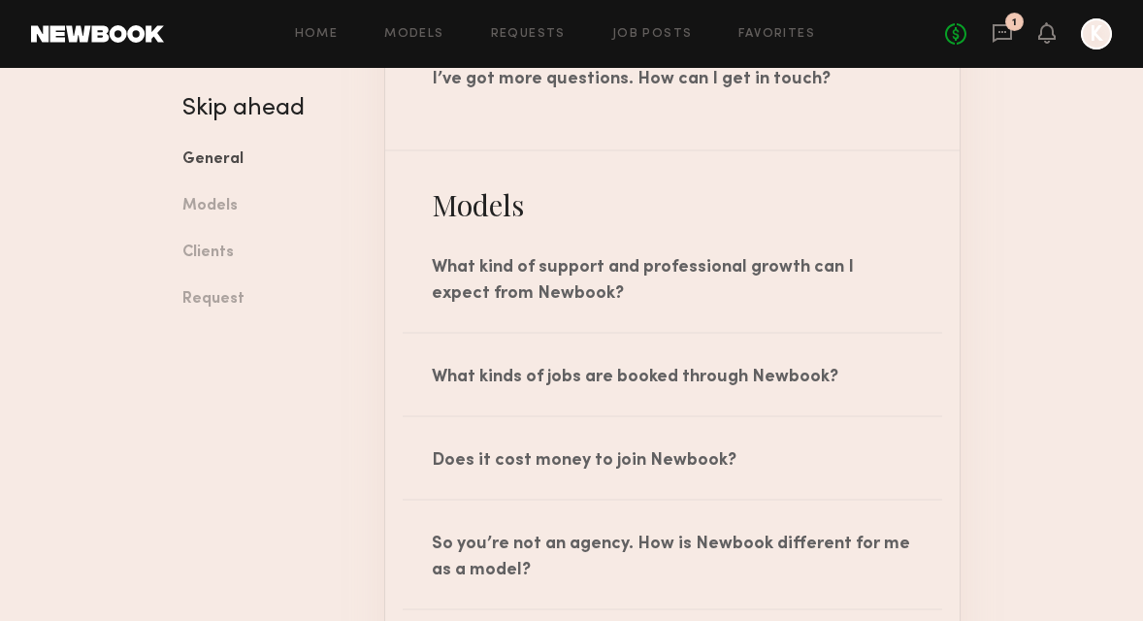
scroll to position [1240, 0]
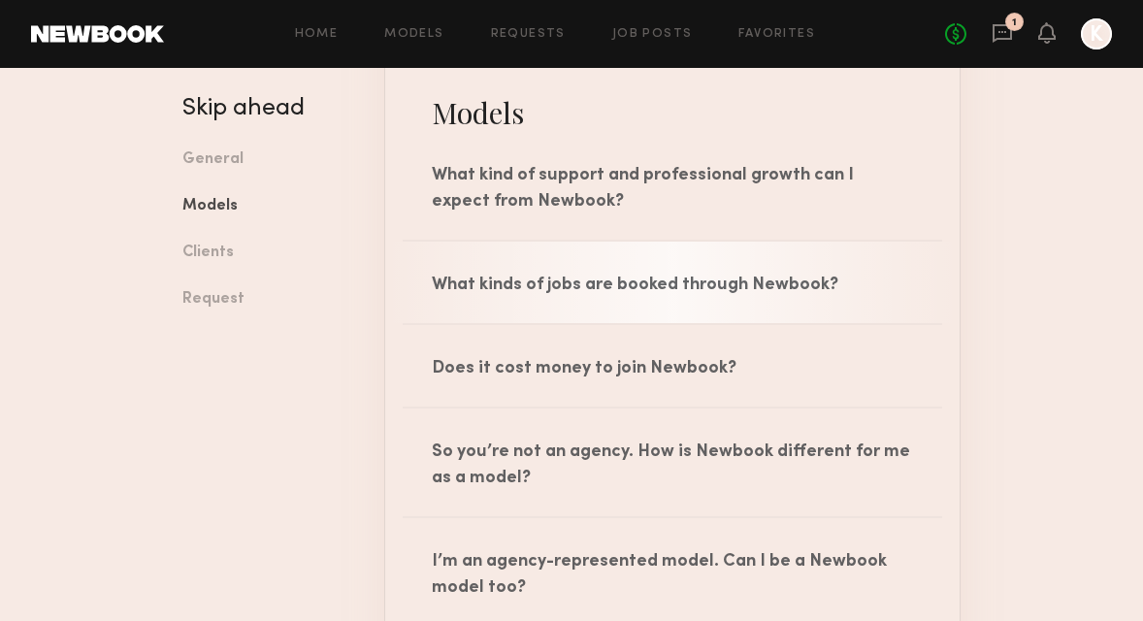
scroll to position [1326, 0]
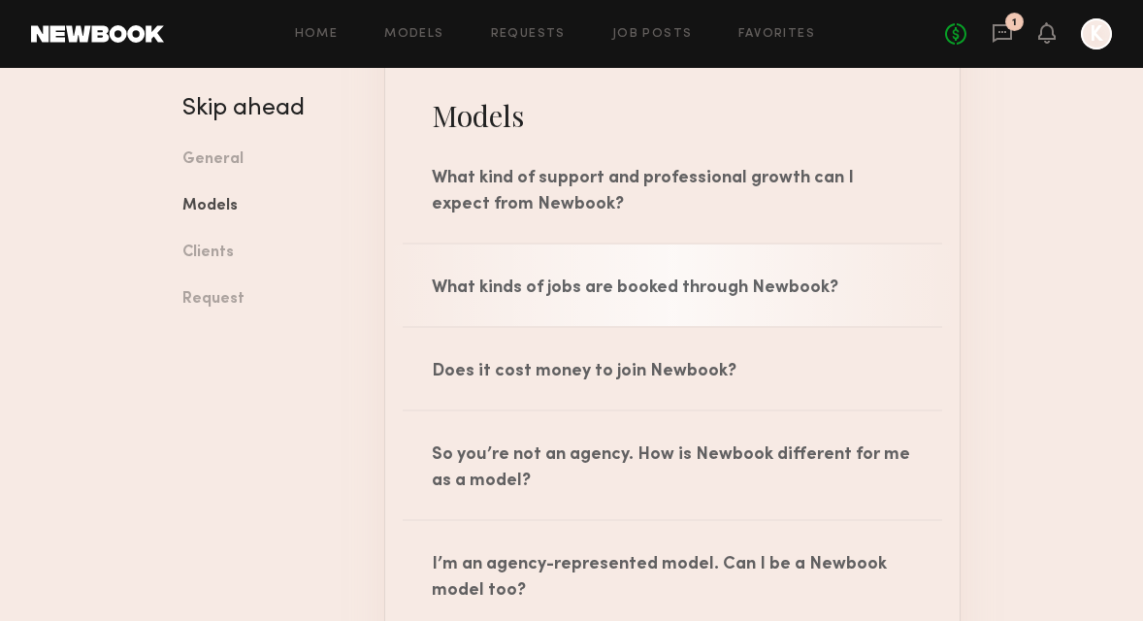
click at [605, 282] on div "What kinds of jobs are booked through Newbook?" at bounding box center [672, 286] width 574 height 82
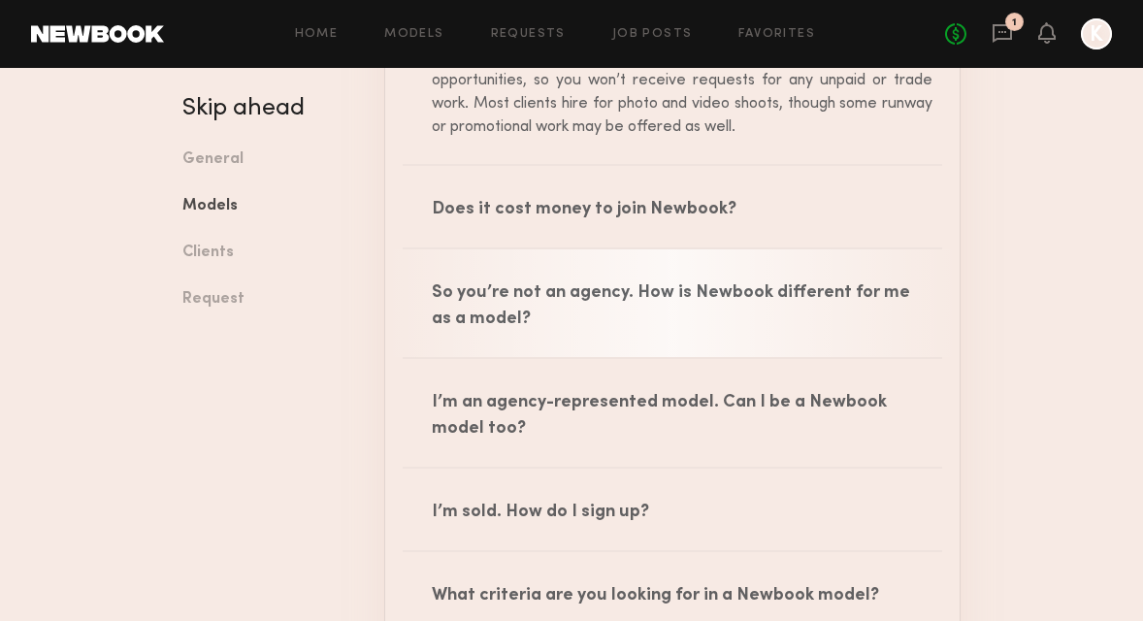
scroll to position [1699, 0]
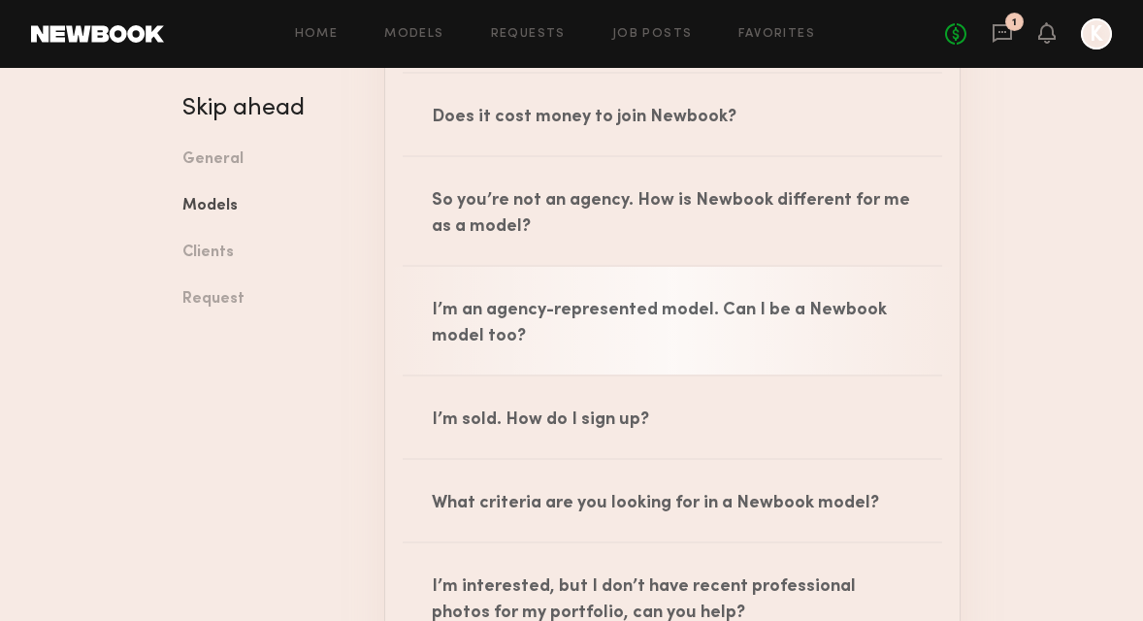
click at [577, 291] on div "I’m an agency-represented model. Can I be a Newbook model too?" at bounding box center [672, 321] width 574 height 108
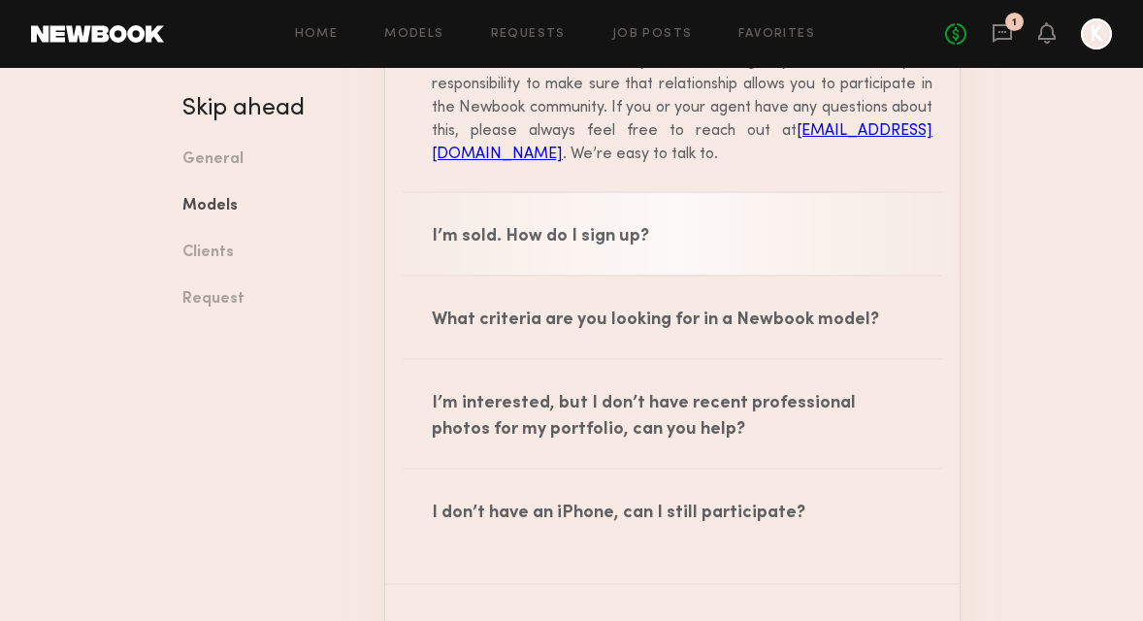
scroll to position [2049, 0]
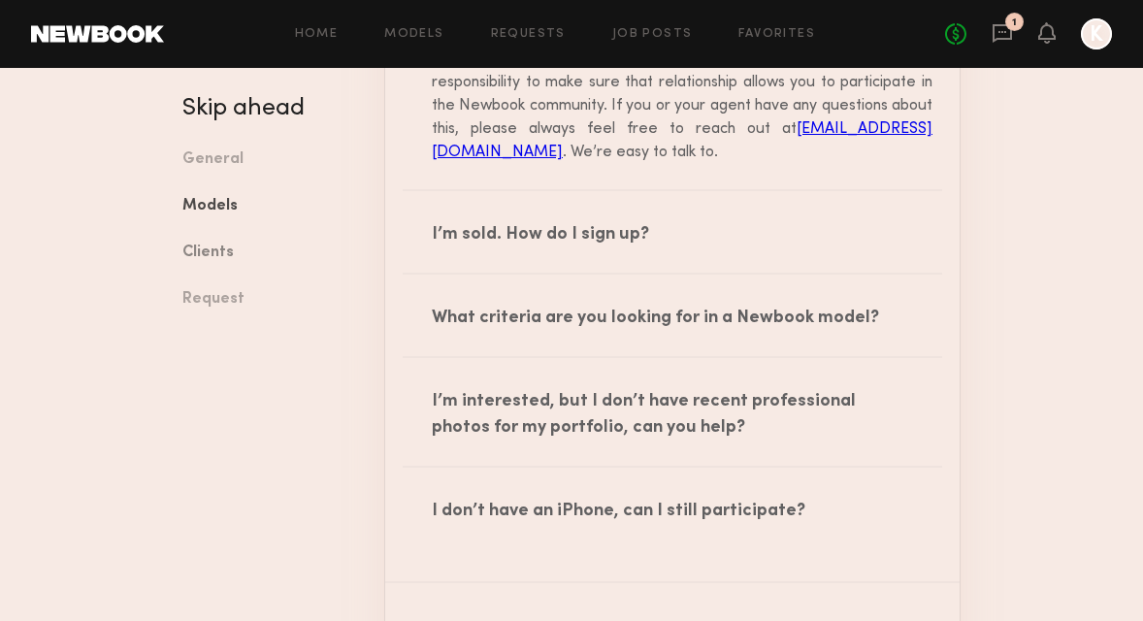
click at [221, 254] on link "Clients" at bounding box center [268, 253] width 173 height 47
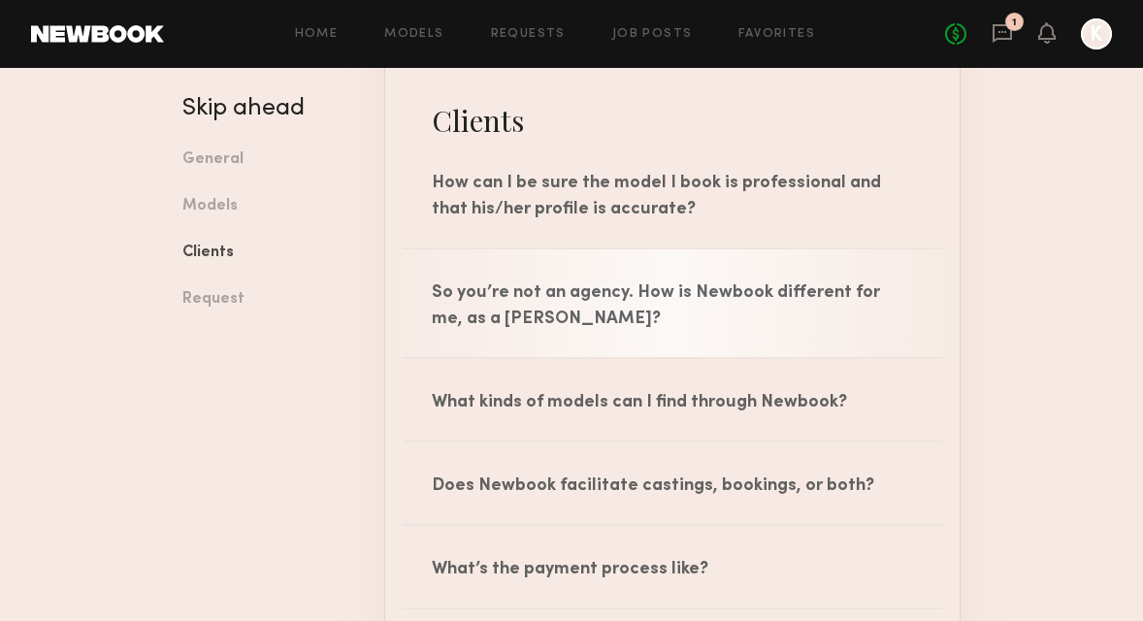
scroll to position [2569, 0]
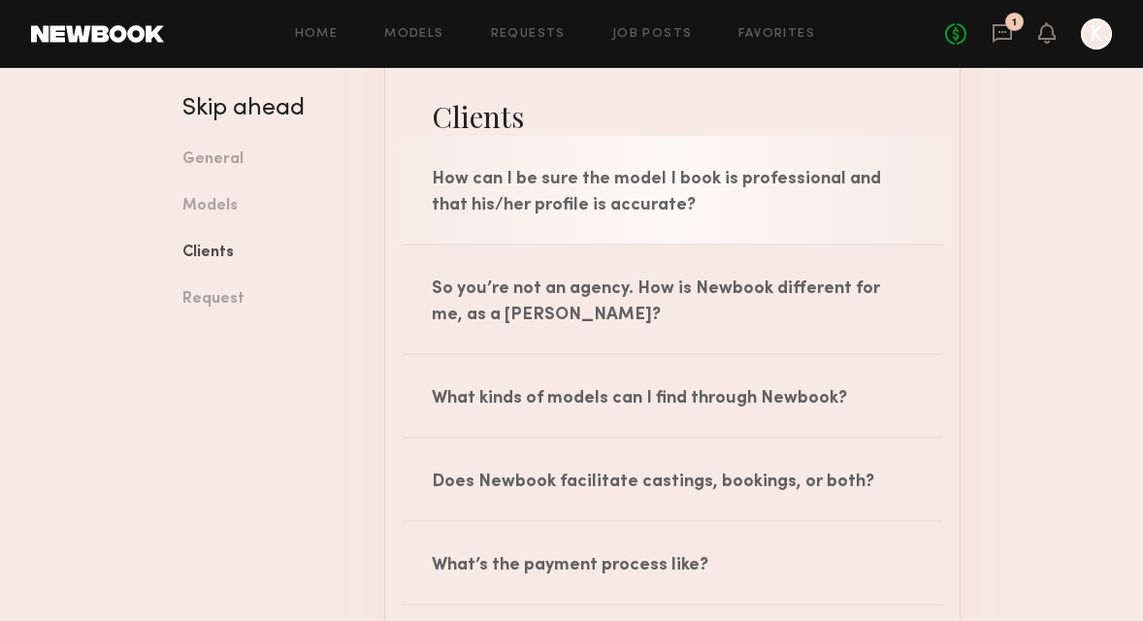
click at [627, 208] on div "How can I be sure the model I book is professional and that his/her profile is …" at bounding box center [672, 190] width 574 height 108
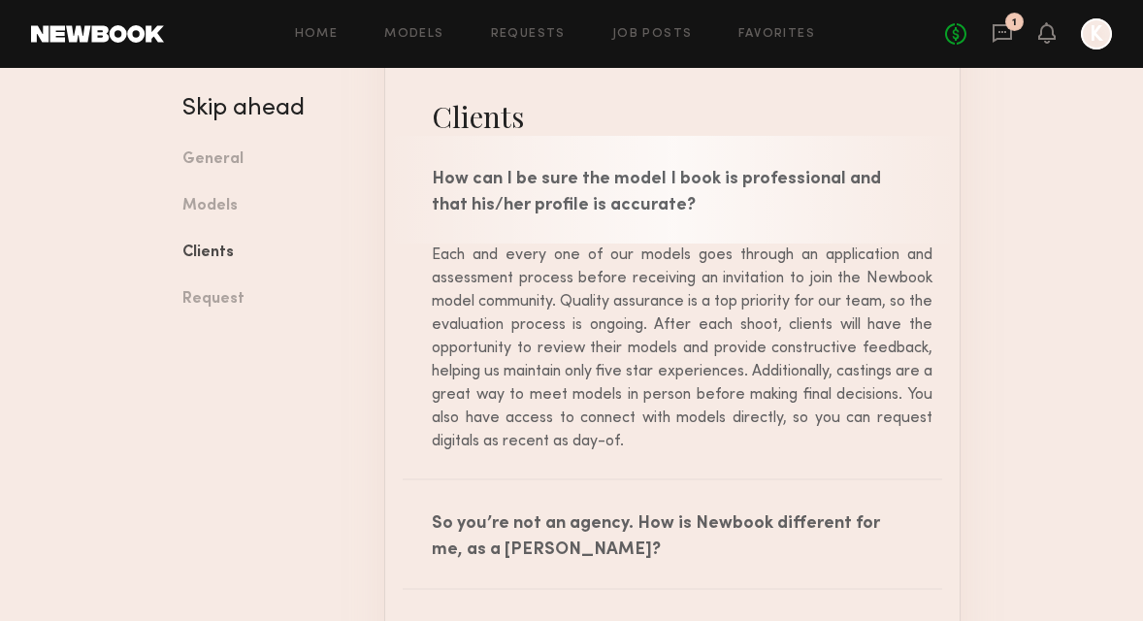
click at [633, 211] on div "How can I be sure the model I book is professional and that his/her profile is …" at bounding box center [672, 190] width 574 height 108
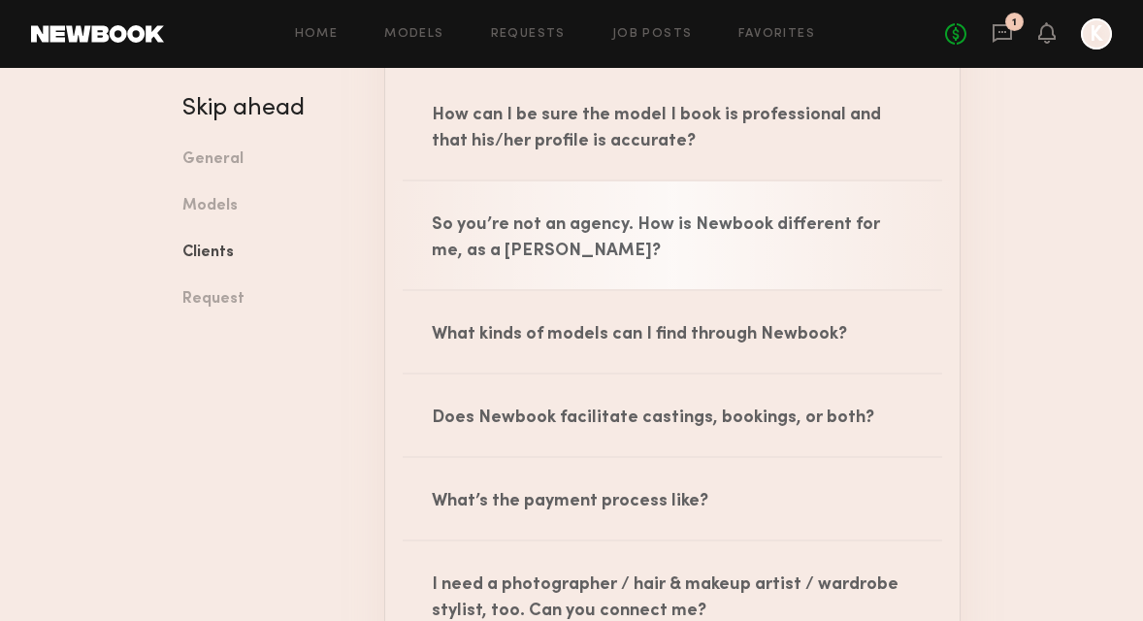
scroll to position [2654, 0]
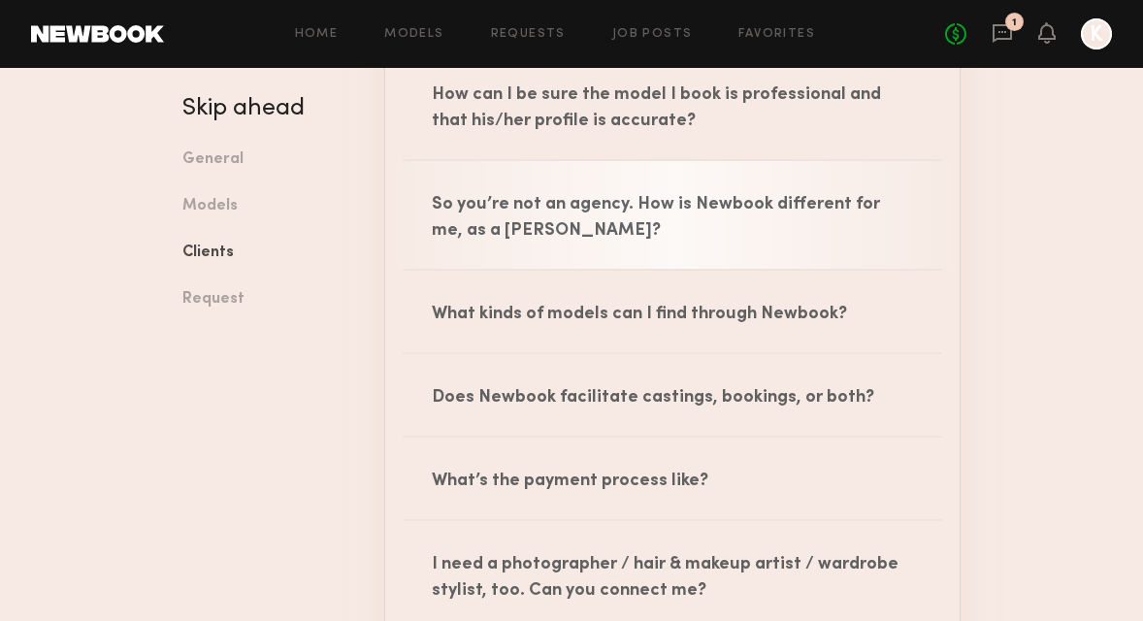
click at [622, 212] on div "So you’re not an agency. How is Newbook different for me, as a [PERSON_NAME]?" at bounding box center [672, 215] width 574 height 108
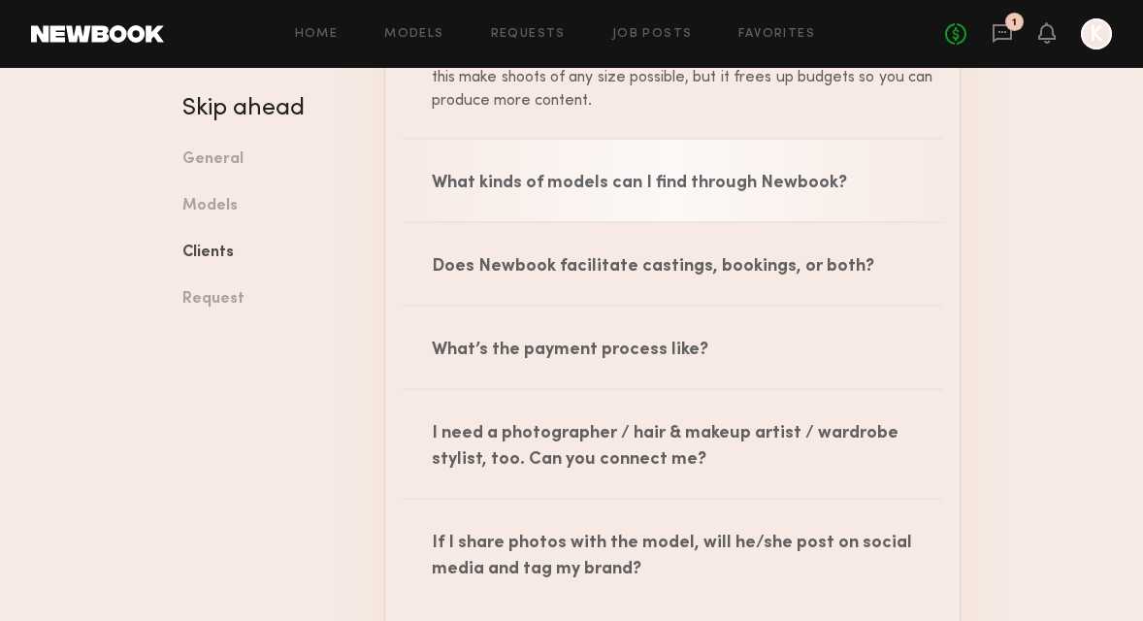
scroll to position [3091, 0]
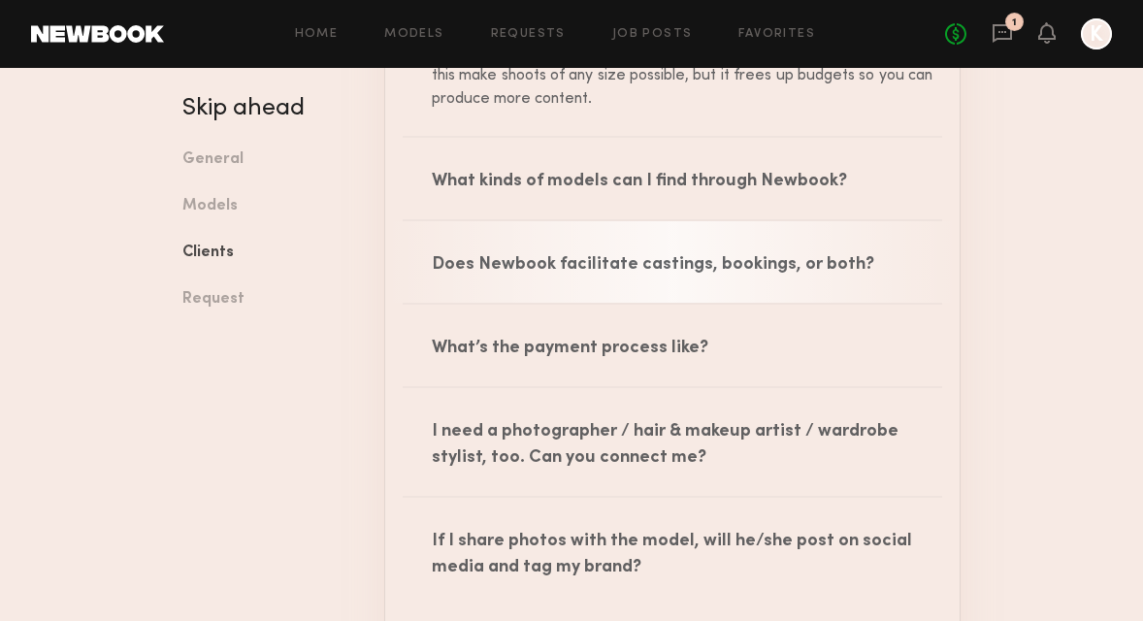
click at [614, 260] on div "Does Newbook facilitate castings, bookings, or both?" at bounding box center [672, 262] width 574 height 82
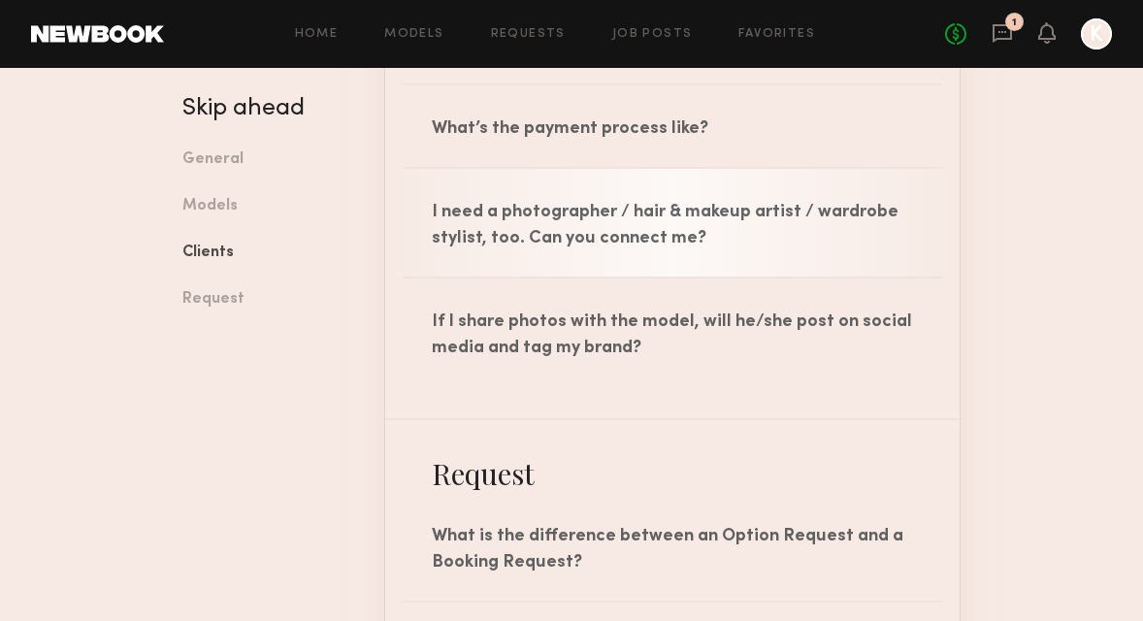
scroll to position [3690, 0]
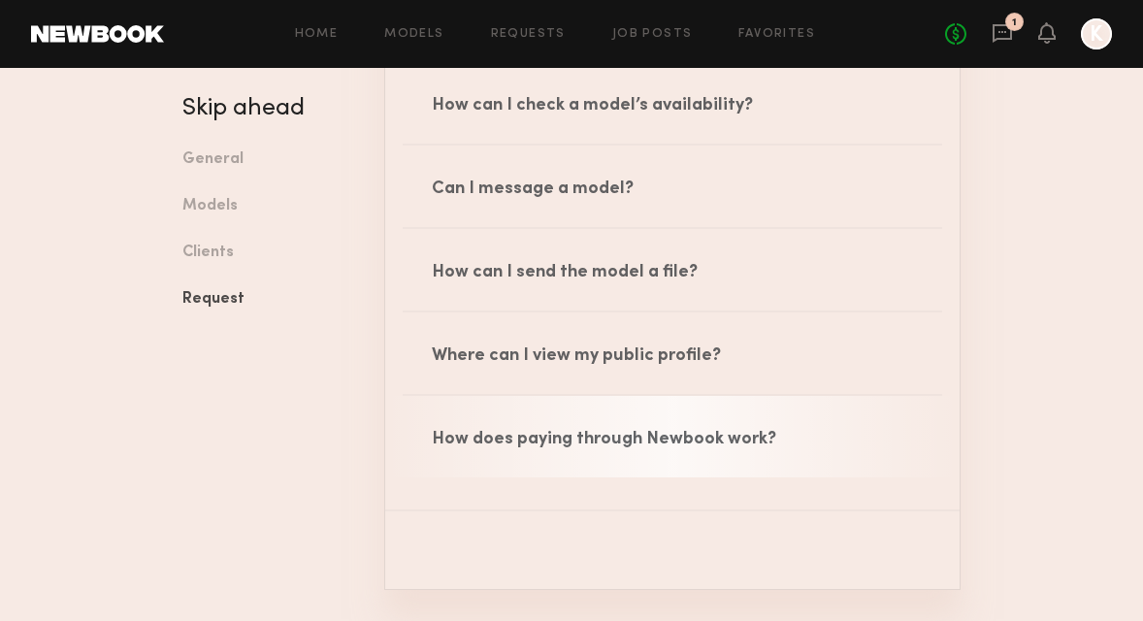
scroll to position [3964, 1]
